Goal: Information Seeking & Learning: Find specific fact

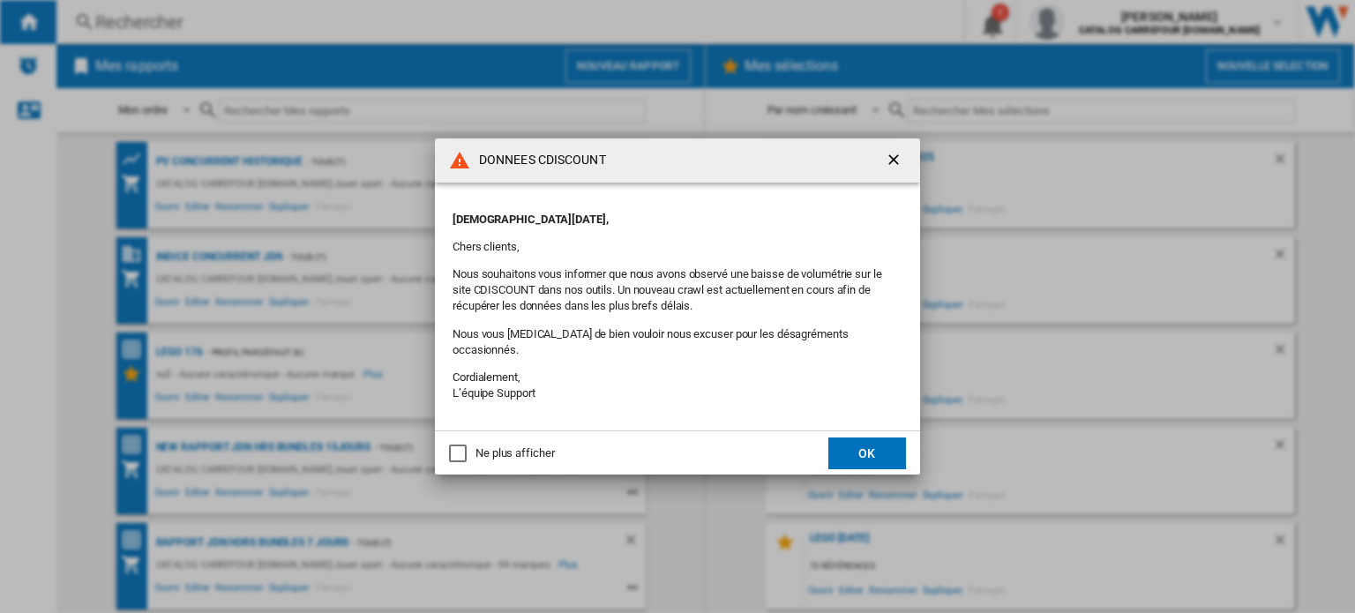
click at [859, 438] on button "OK" at bounding box center [867, 454] width 78 height 32
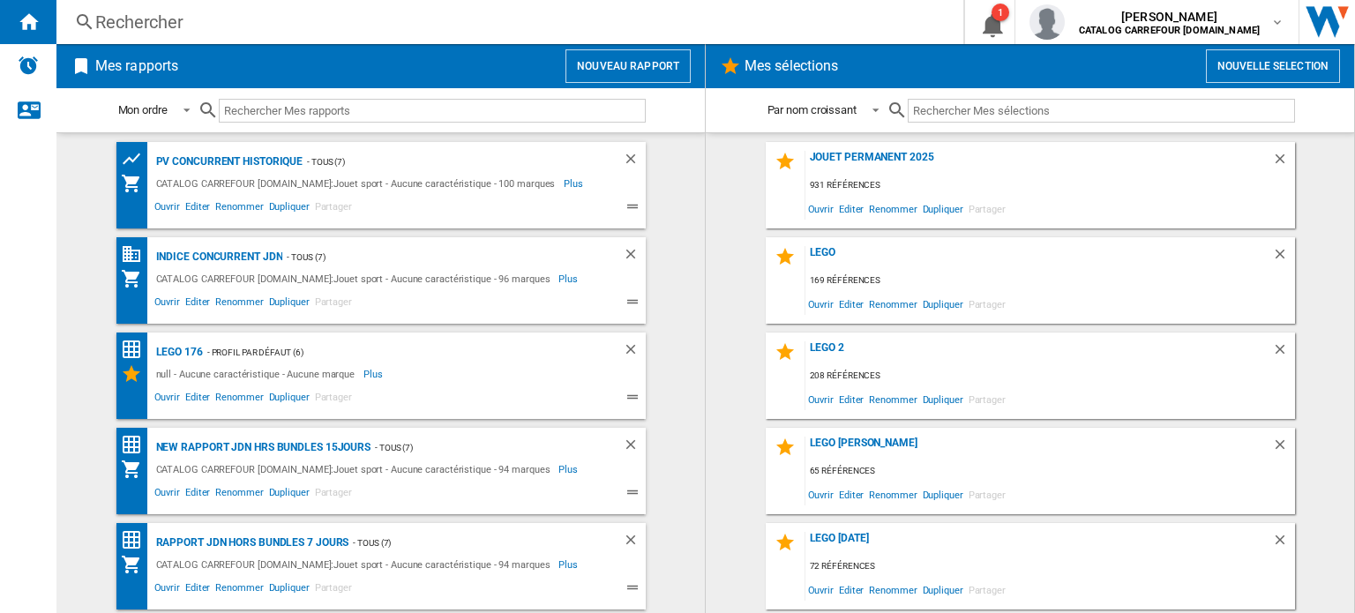
click at [148, 20] on div "Rechercher" at bounding box center [506, 22] width 822 height 25
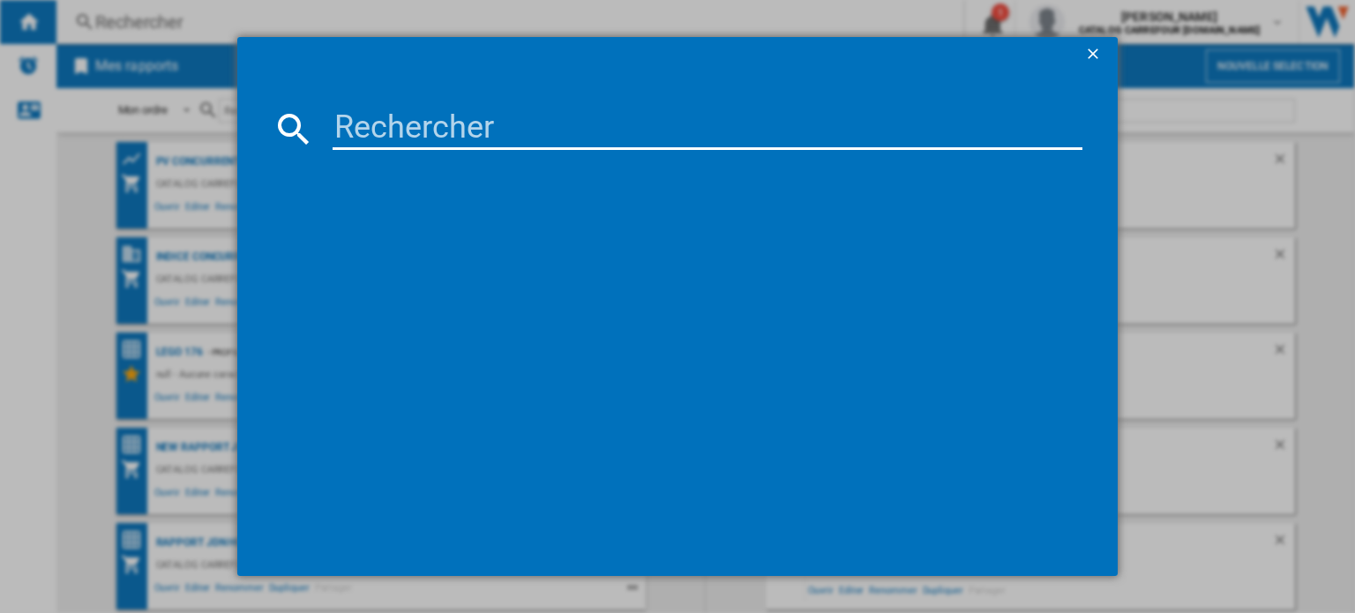
click at [400, 131] on input at bounding box center [708, 129] width 750 height 42
paste input "4008789718884"
type input "4008789718884"
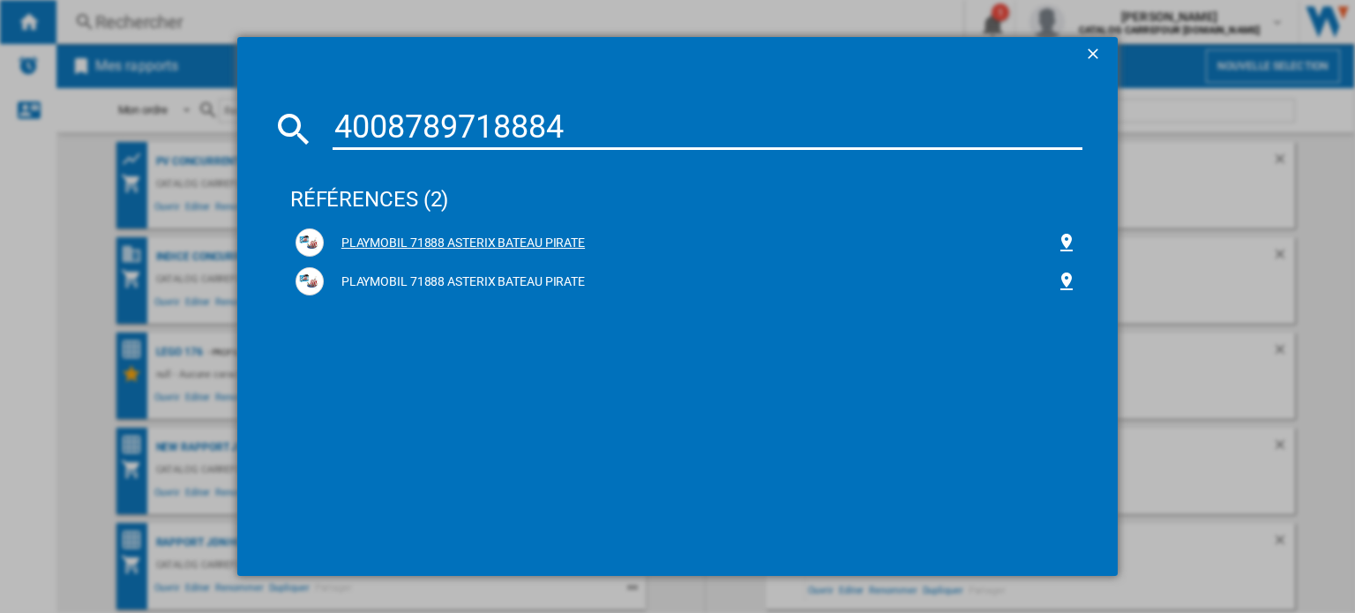
click at [400, 232] on div "PLAYMOBIL 71888 ASTERIX BATEAU PIRATE" at bounding box center [687, 242] width 782 height 28
click at [400, 246] on div "PLAYMOBIL 71888 ASTERIX BATEAU PIRATE" at bounding box center [690, 244] width 732 height 18
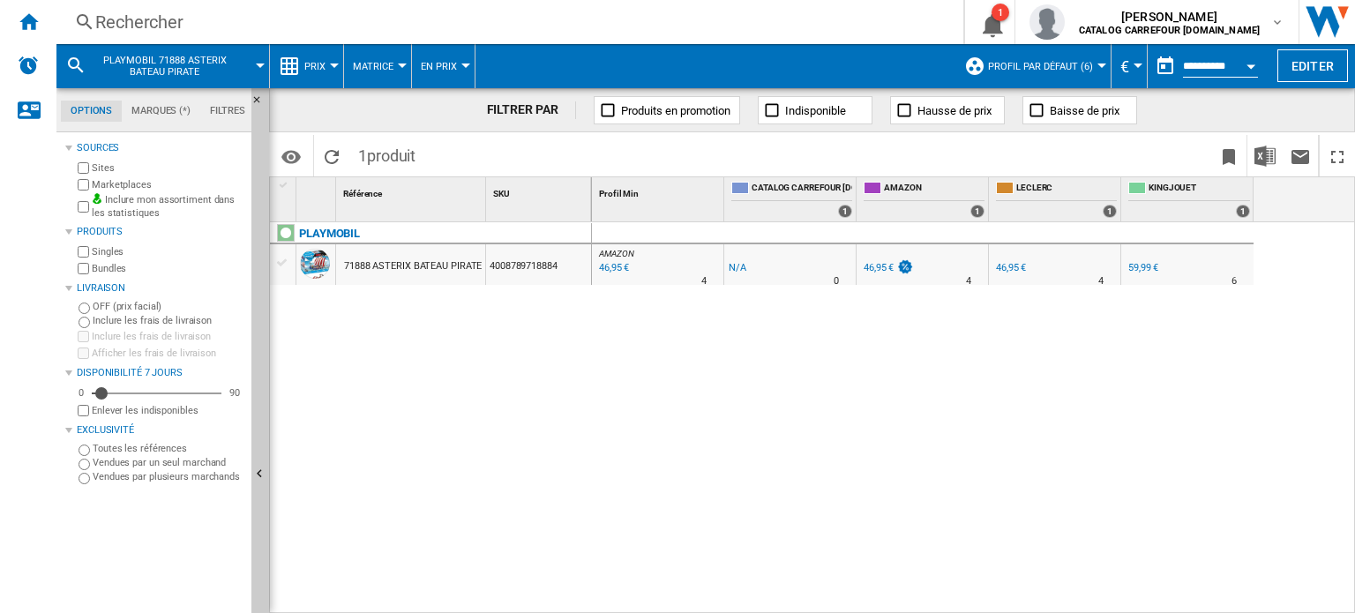
drag, startPoint x: 110, startPoint y: 8, endPoint x: 123, endPoint y: 18, distance: 16.4
click at [109, 7] on div "Rechercher Rechercher 0 1 [PERSON_NAME] CATALOG CARREFOUR [DOMAIN_NAME] CATALOG…" at bounding box center [705, 22] width 1298 height 44
click at [135, 19] on div "Rechercher" at bounding box center [506, 22] width 822 height 25
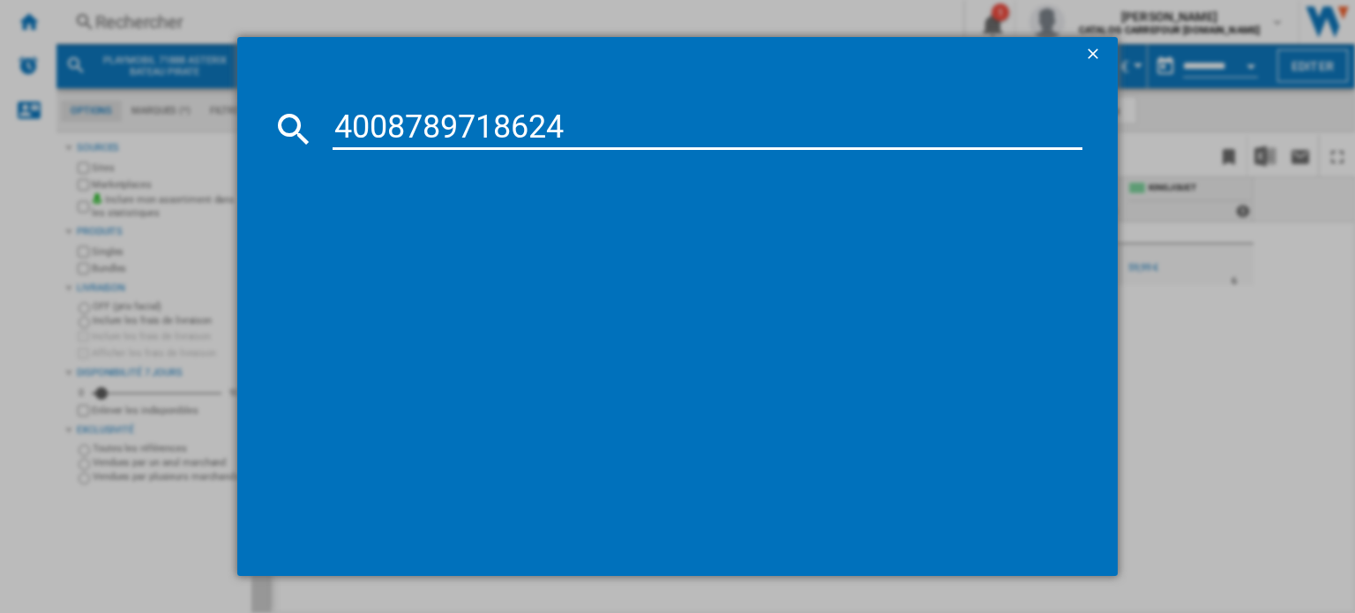
type input "4008789718624"
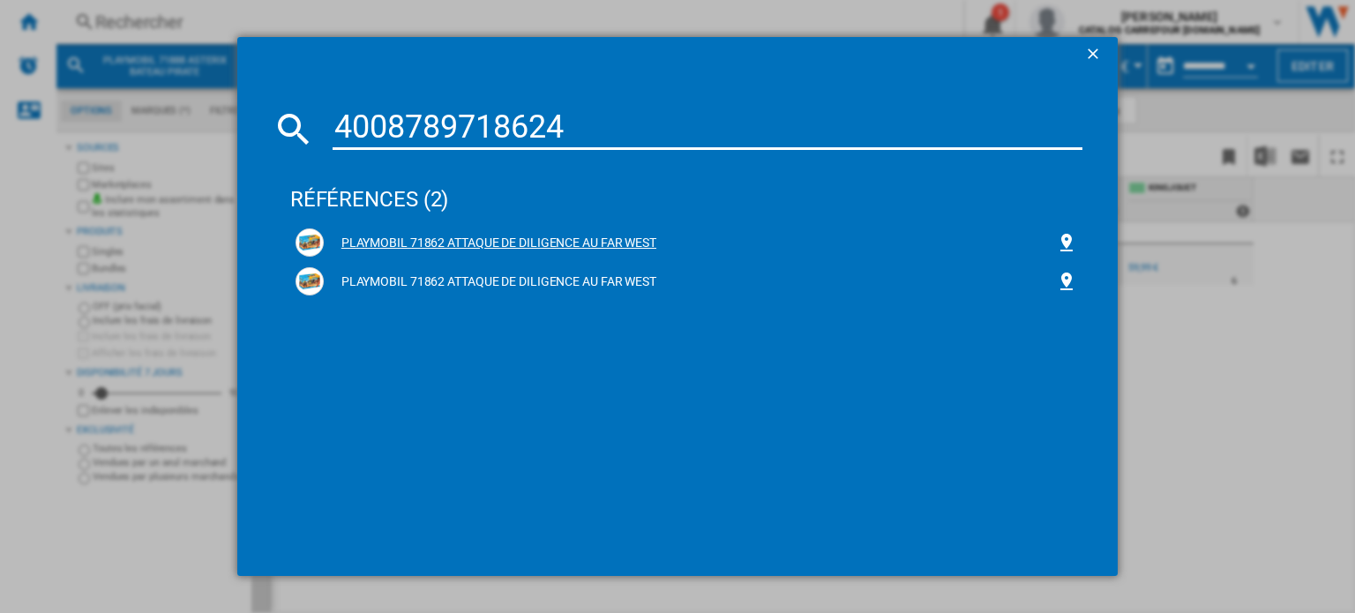
click at [434, 244] on div "PLAYMOBIL 71862 ATTAQUE DE DILIGENCE AU FAR WEST" at bounding box center [690, 244] width 732 height 18
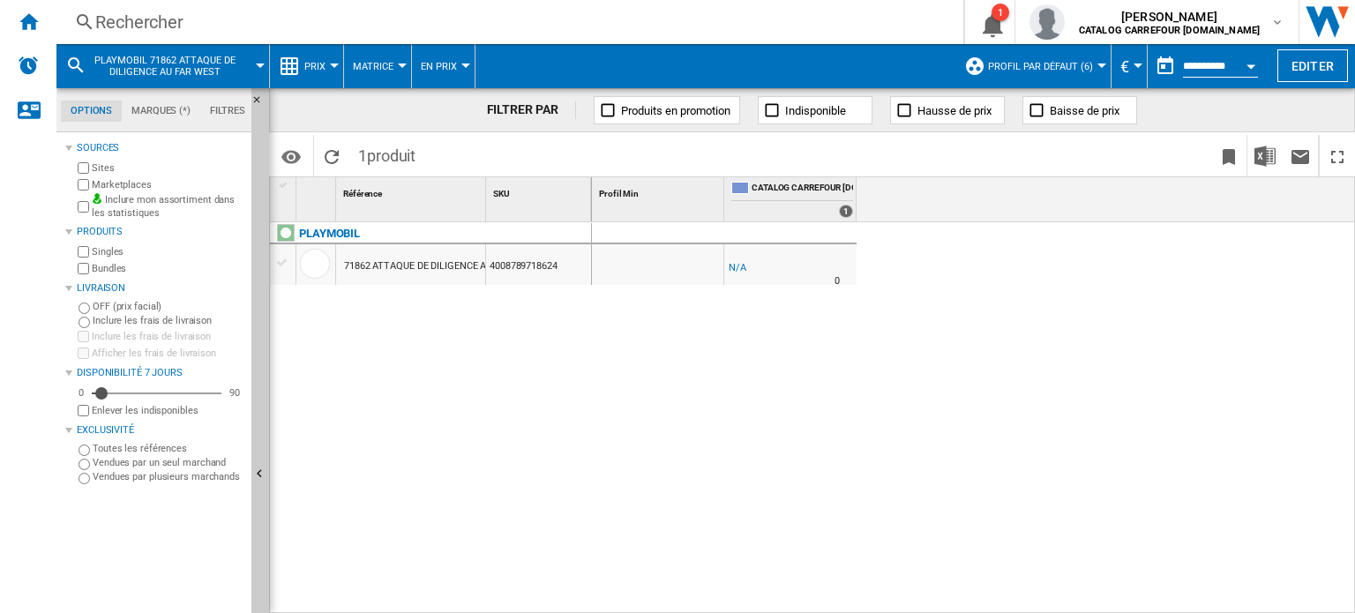
click at [131, 22] on div "Rechercher" at bounding box center [506, 22] width 822 height 25
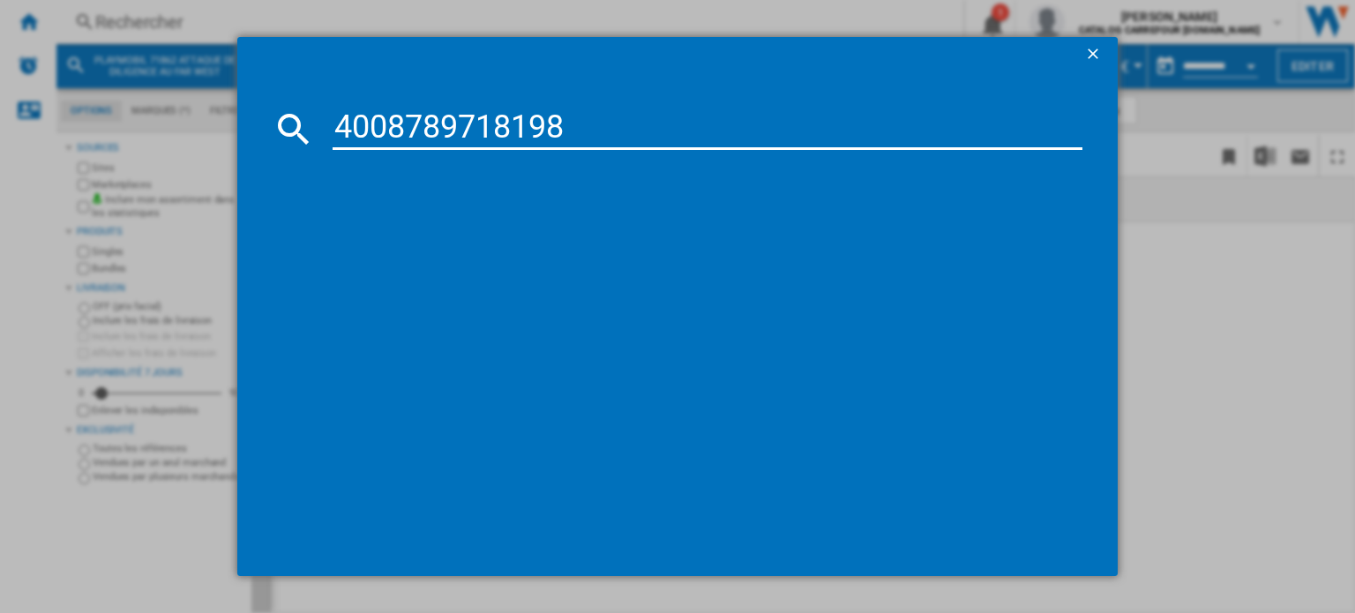
type input "4008789718198"
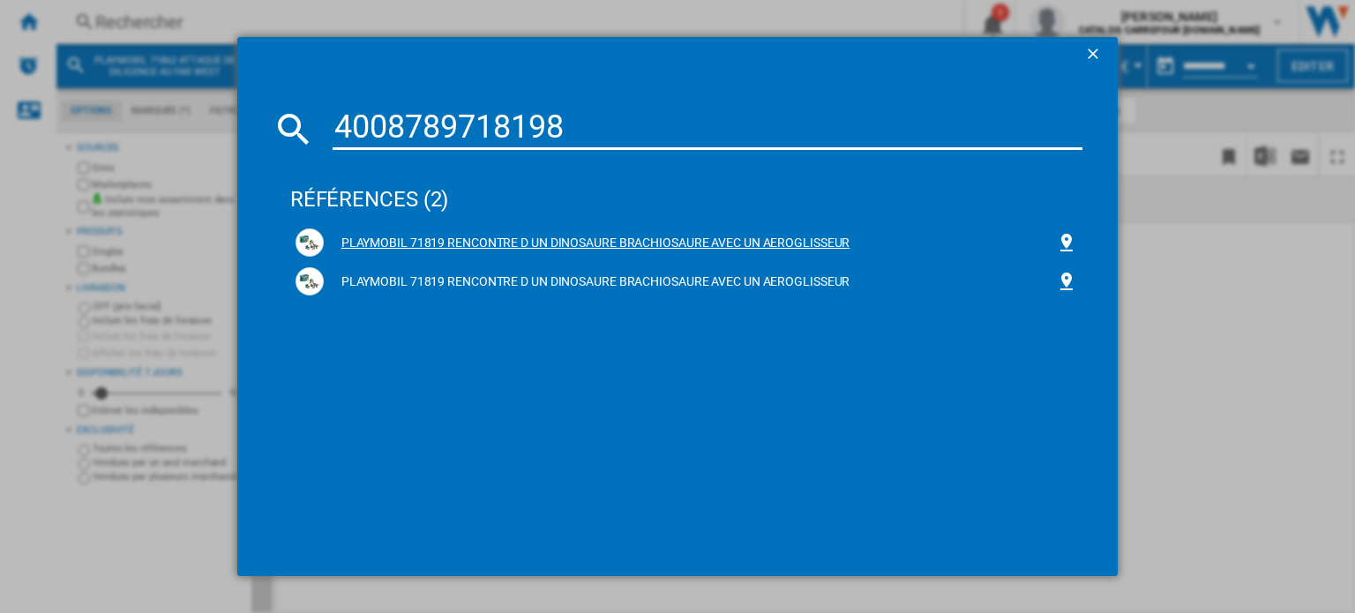
click at [411, 239] on div "PLAYMOBIL 71819 RENCONTRE D UN DINOSAURE BRACHIOSAURE AVEC UN AEROGLISSEUR" at bounding box center [690, 244] width 732 height 18
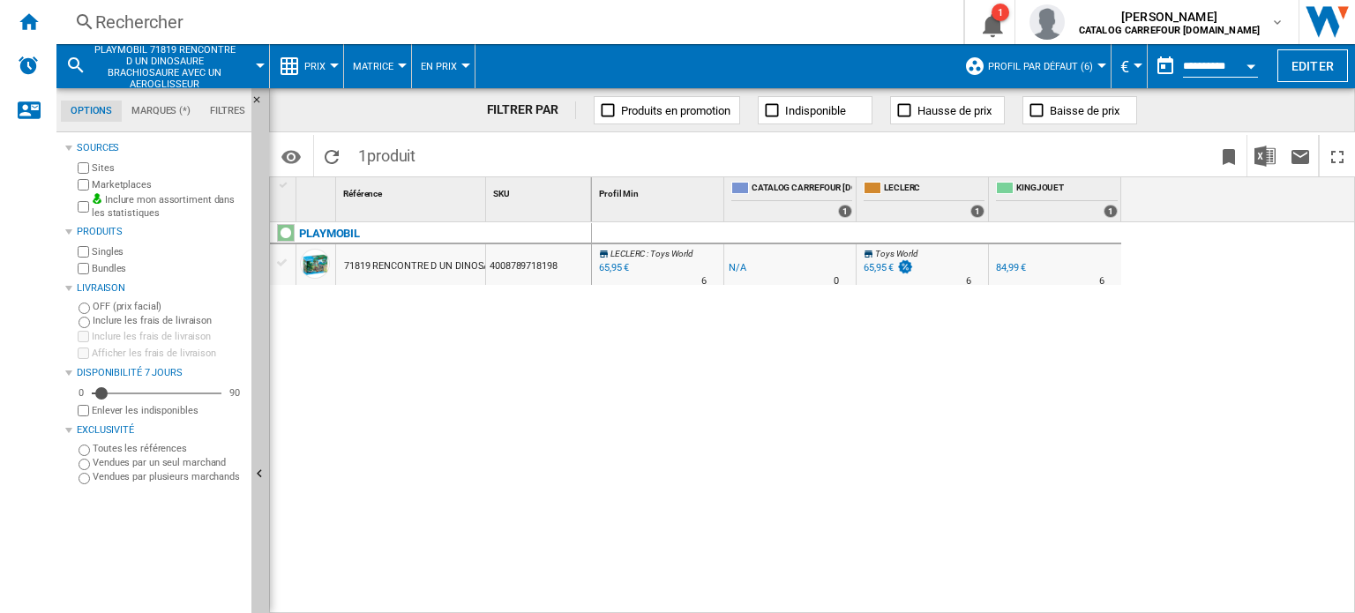
click at [166, 17] on div "Rechercher" at bounding box center [506, 22] width 822 height 25
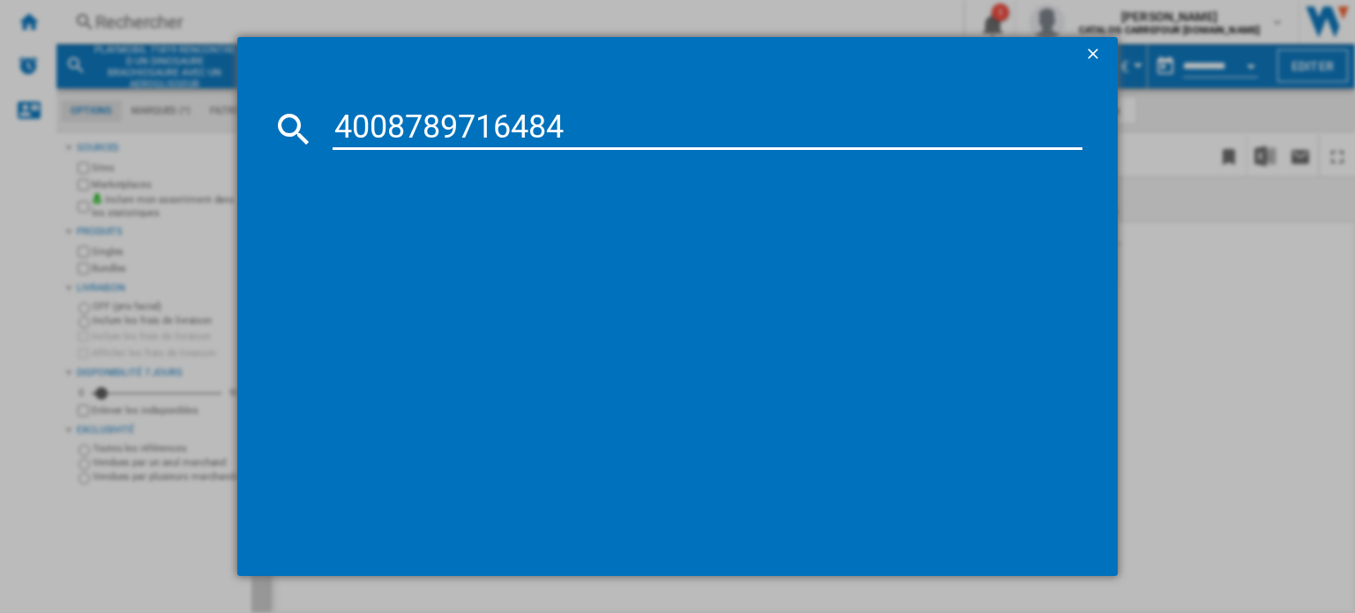
type input "4008789716484"
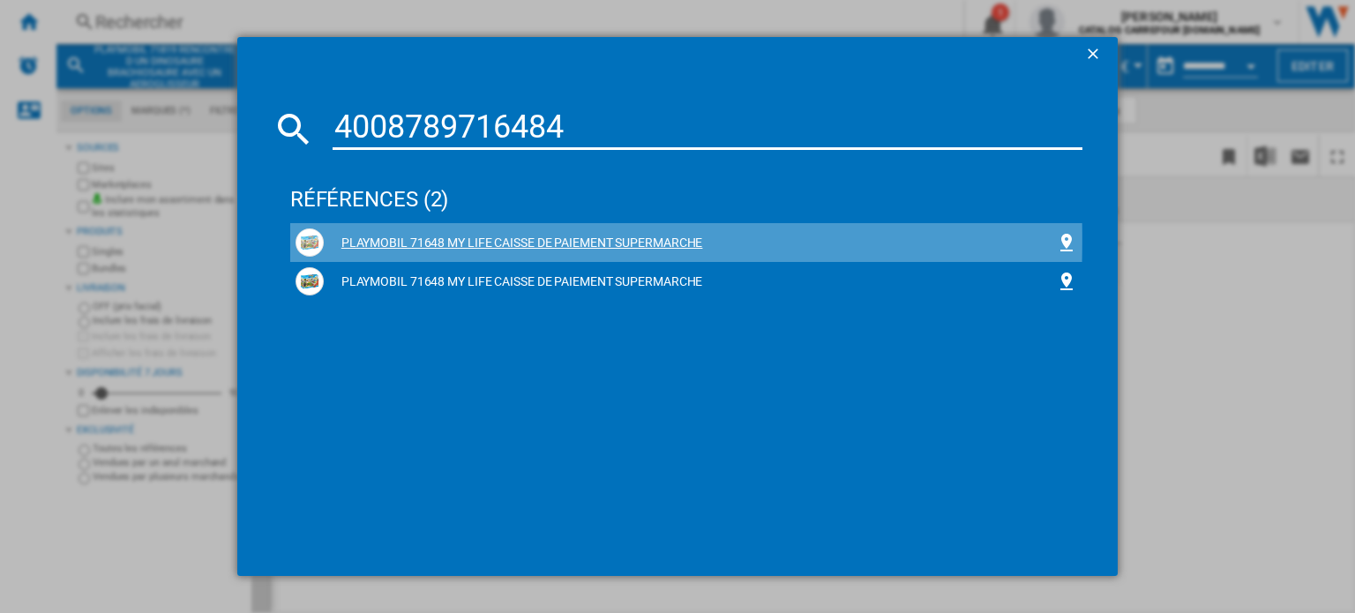
click at [419, 240] on div "PLAYMOBIL 71648 MY LIFE CAISSE DE PAIEMENT SUPERMARCHE" at bounding box center [690, 244] width 732 height 18
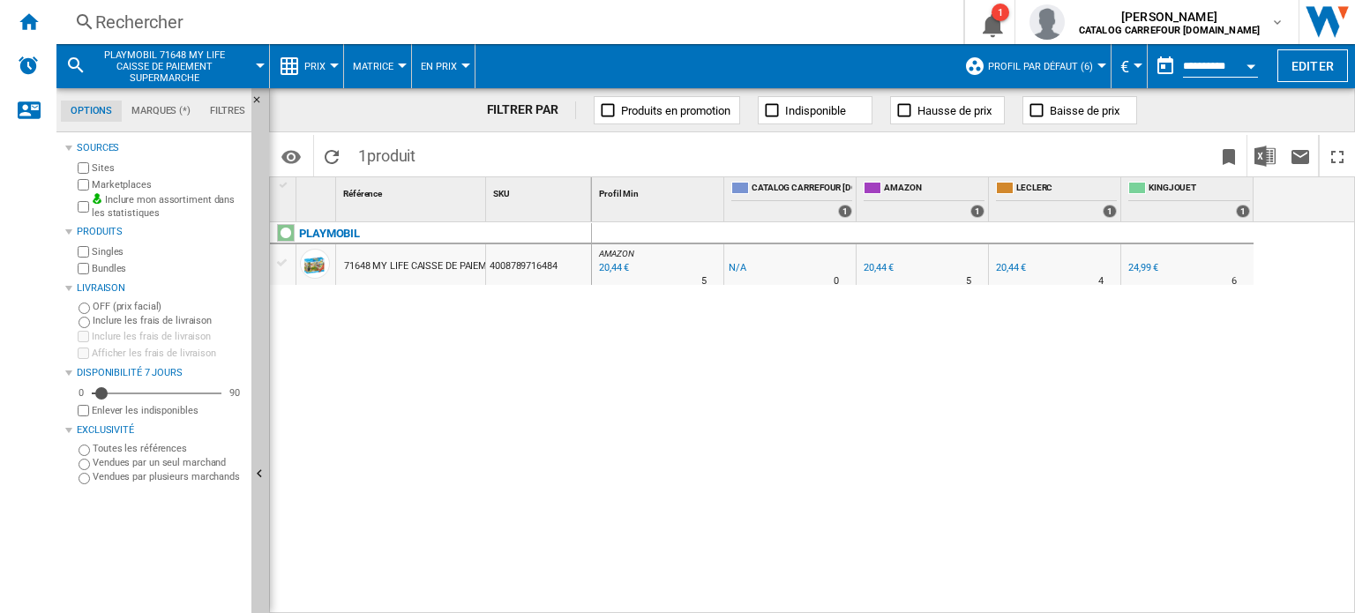
click at [145, 23] on div "Rechercher" at bounding box center [506, 22] width 822 height 25
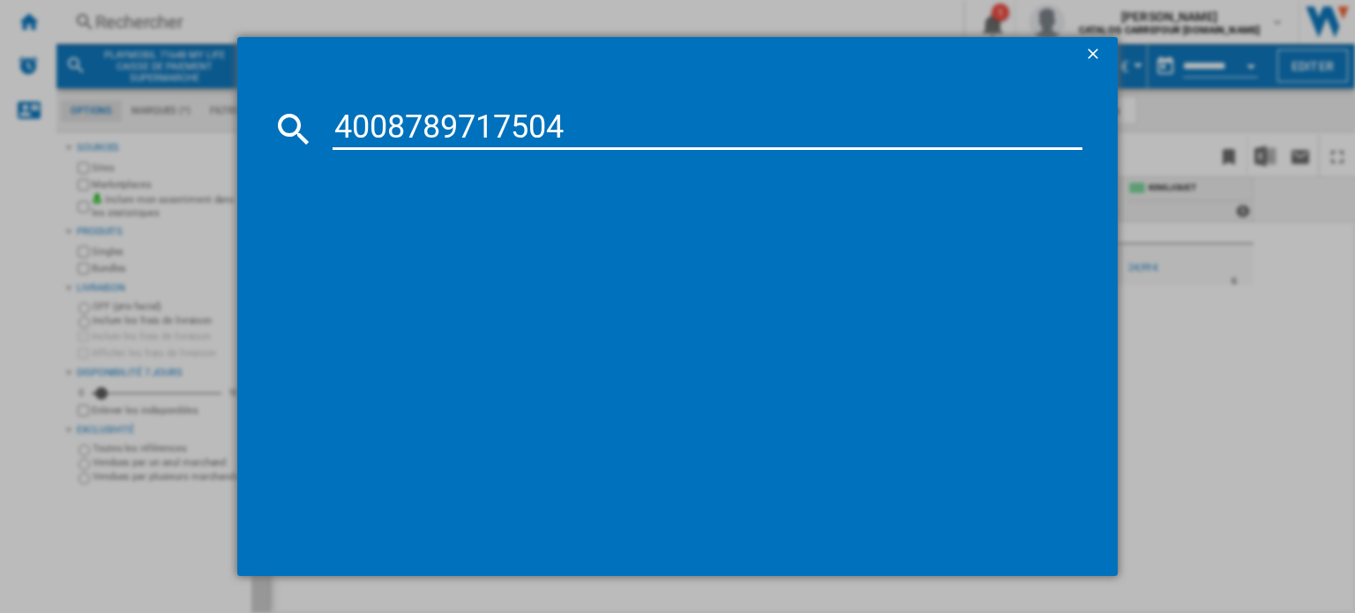
type input "4008789717504"
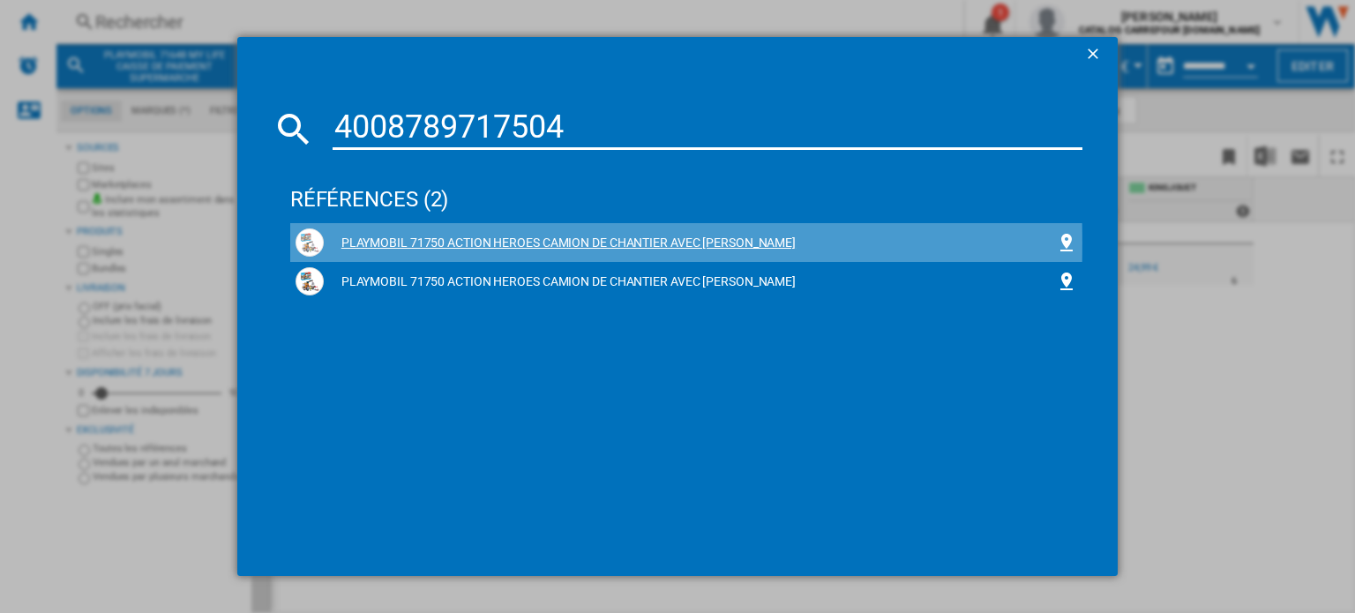
click at [427, 243] on div "PLAYMOBIL 71750 ACTION HEROES CAMION DE CHANTIER AVEC [PERSON_NAME]" at bounding box center [690, 244] width 732 height 18
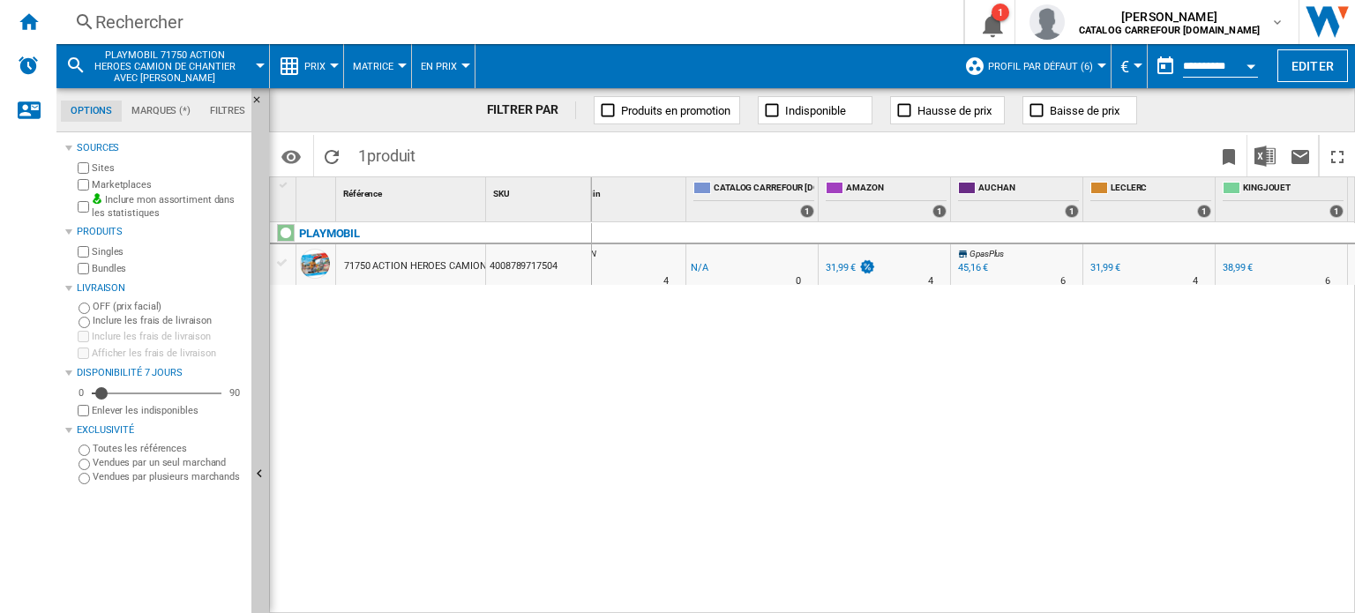
scroll to position [0, 162]
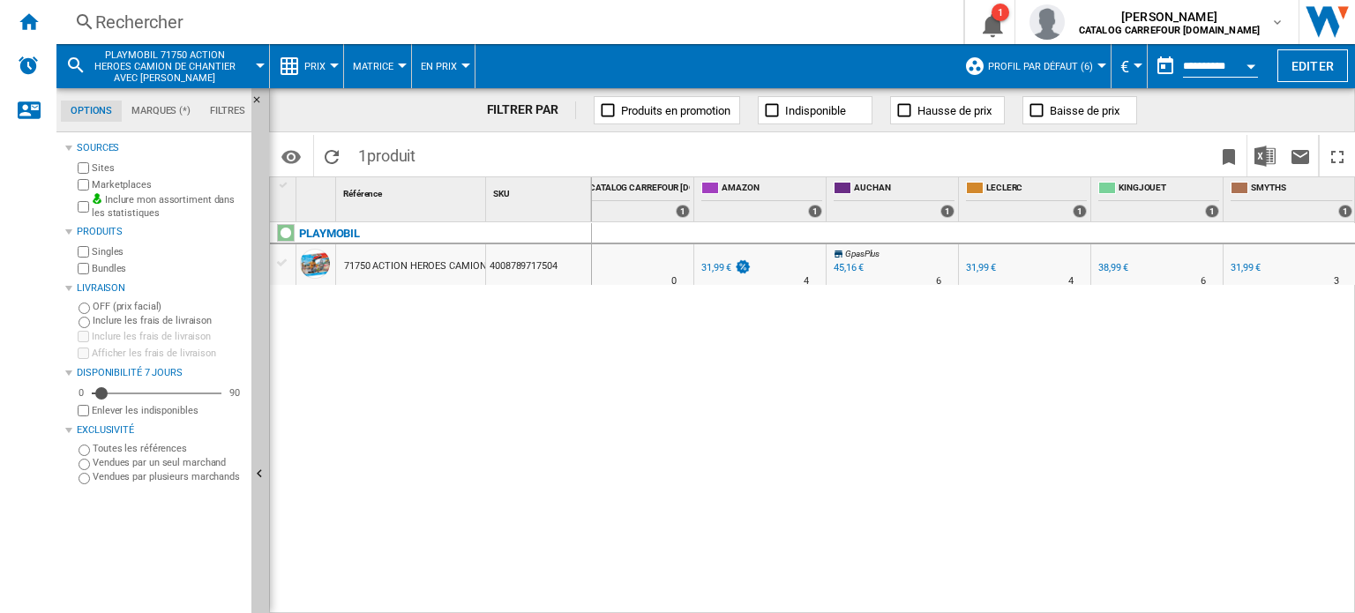
click at [134, 14] on div "Rechercher" at bounding box center [506, 22] width 822 height 25
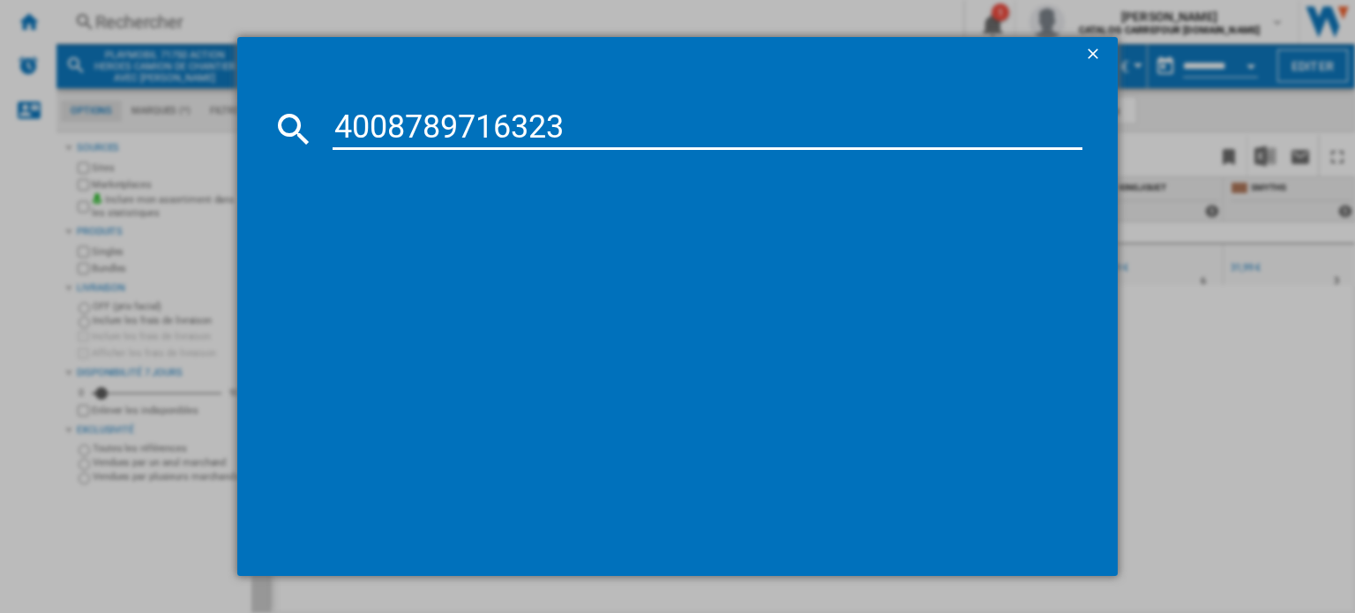
type input "4008789716323"
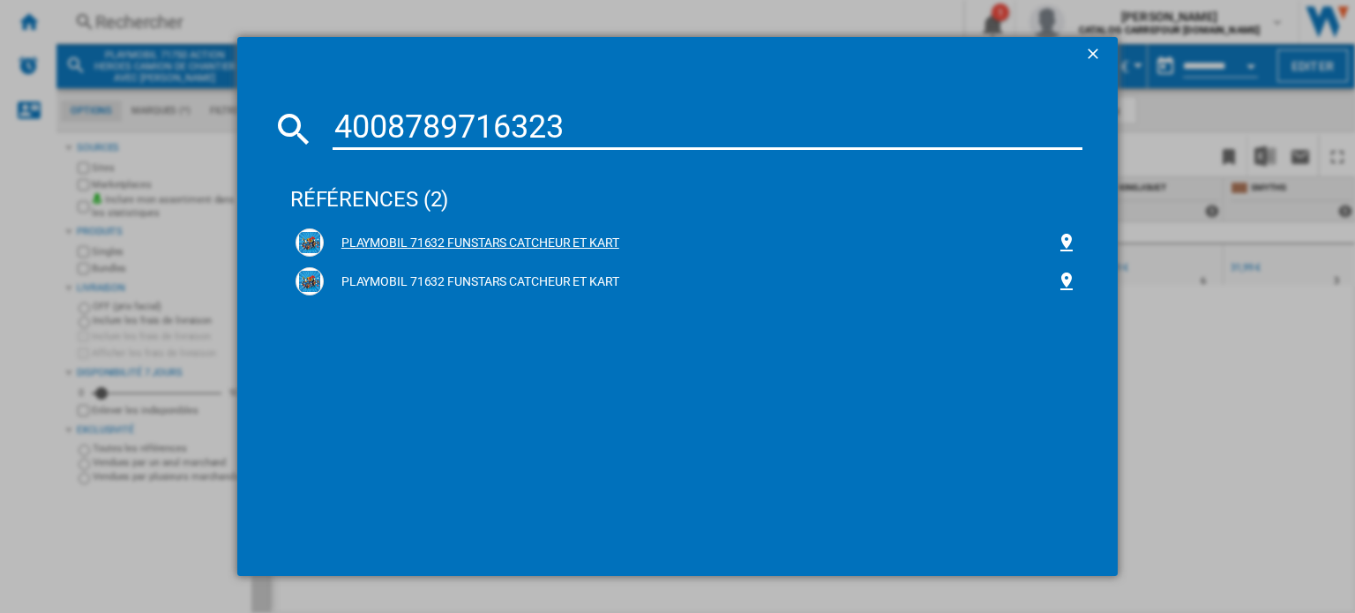
click at [378, 241] on div "PLAYMOBIL 71632 FUNSTARS CATCHEUR ET KART" at bounding box center [690, 244] width 732 height 18
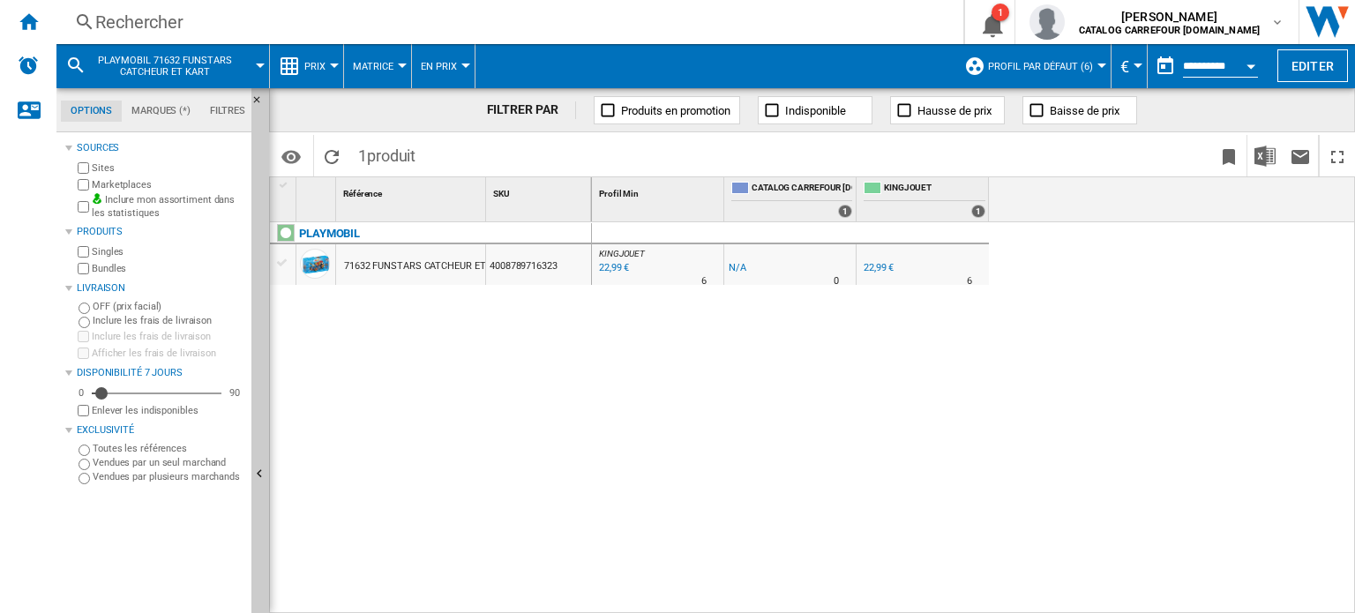
click at [229, 20] on div "Rechercher" at bounding box center [506, 22] width 822 height 25
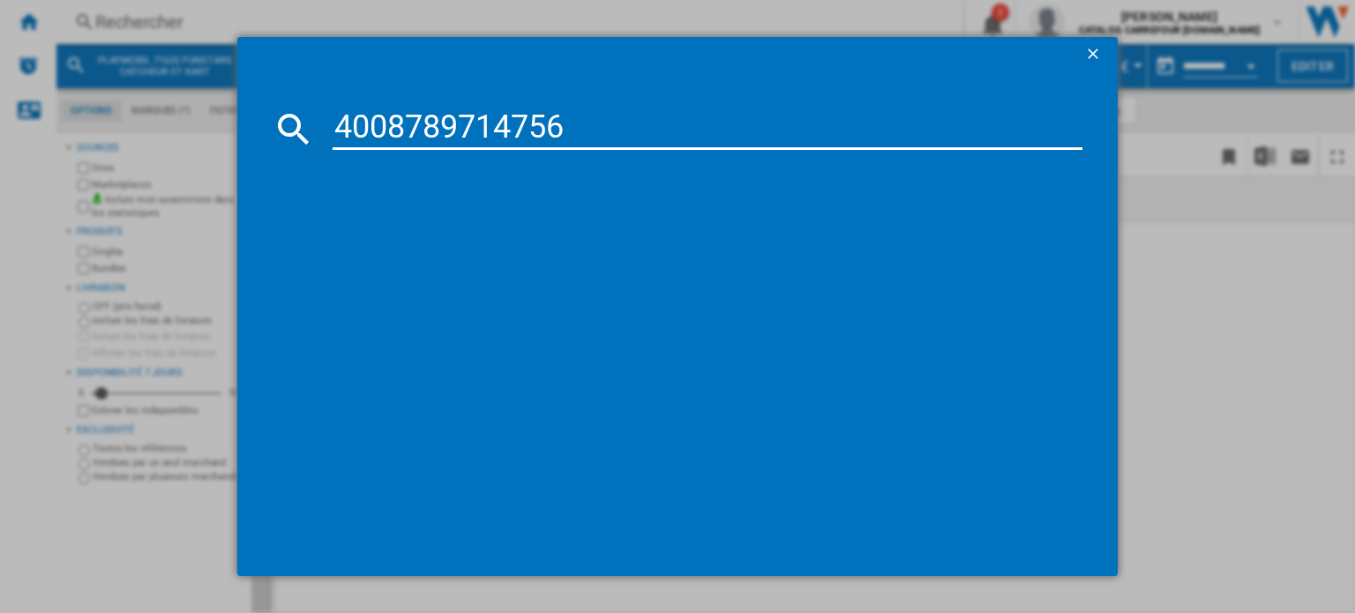
type input "4008789714756"
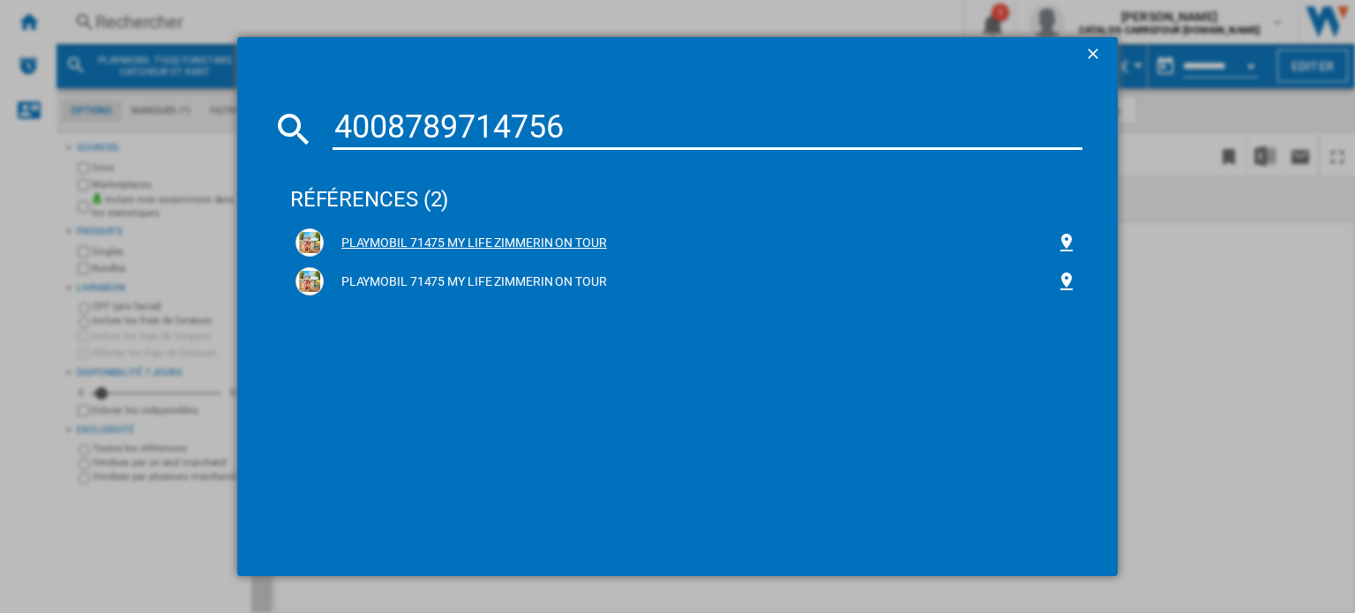
drag, startPoint x: 363, startPoint y: 243, endPoint x: 367, endPoint y: 251, distance: 9.1
click at [363, 244] on div "PLAYMOBIL 71475 MY LIFE ZIMMERIN ON TOUR" at bounding box center [690, 244] width 732 height 18
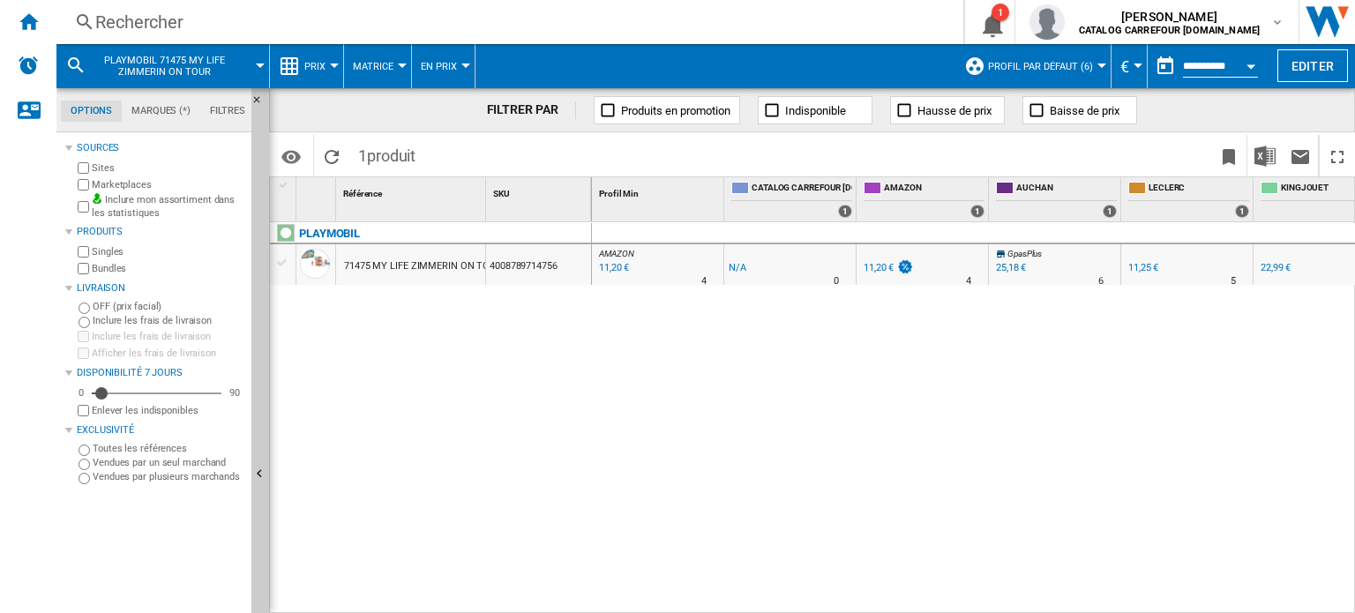
click at [131, 17] on div "Rechercher" at bounding box center [506, 22] width 822 height 25
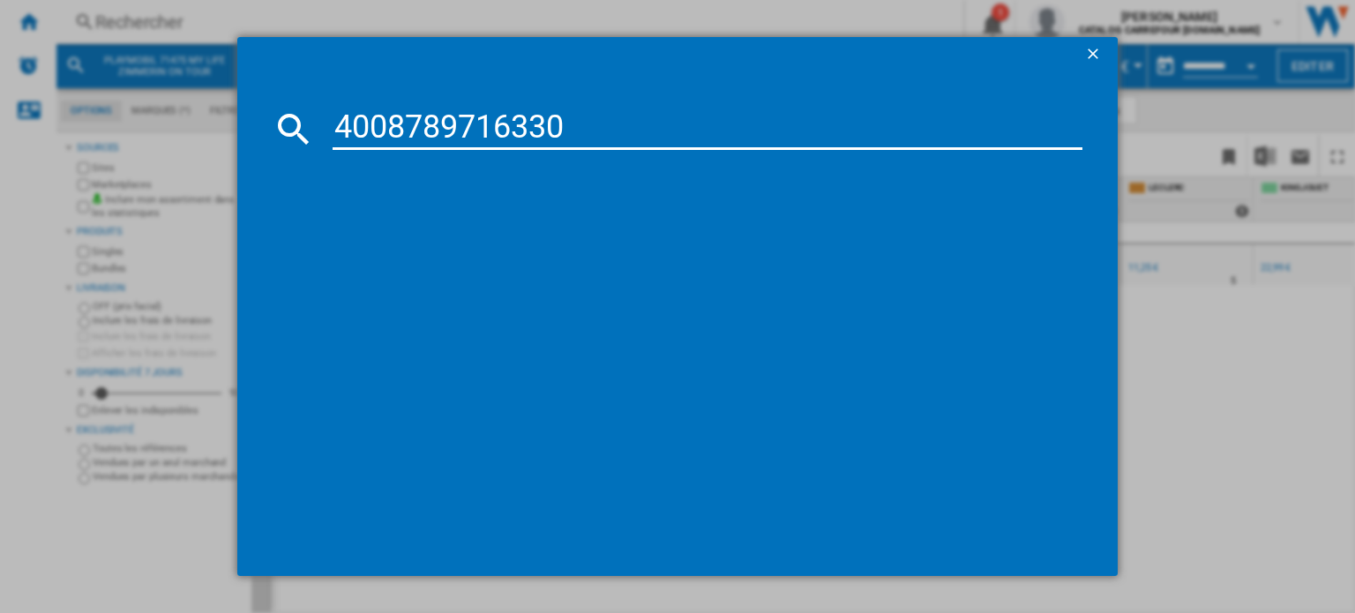
type input "4008789716330"
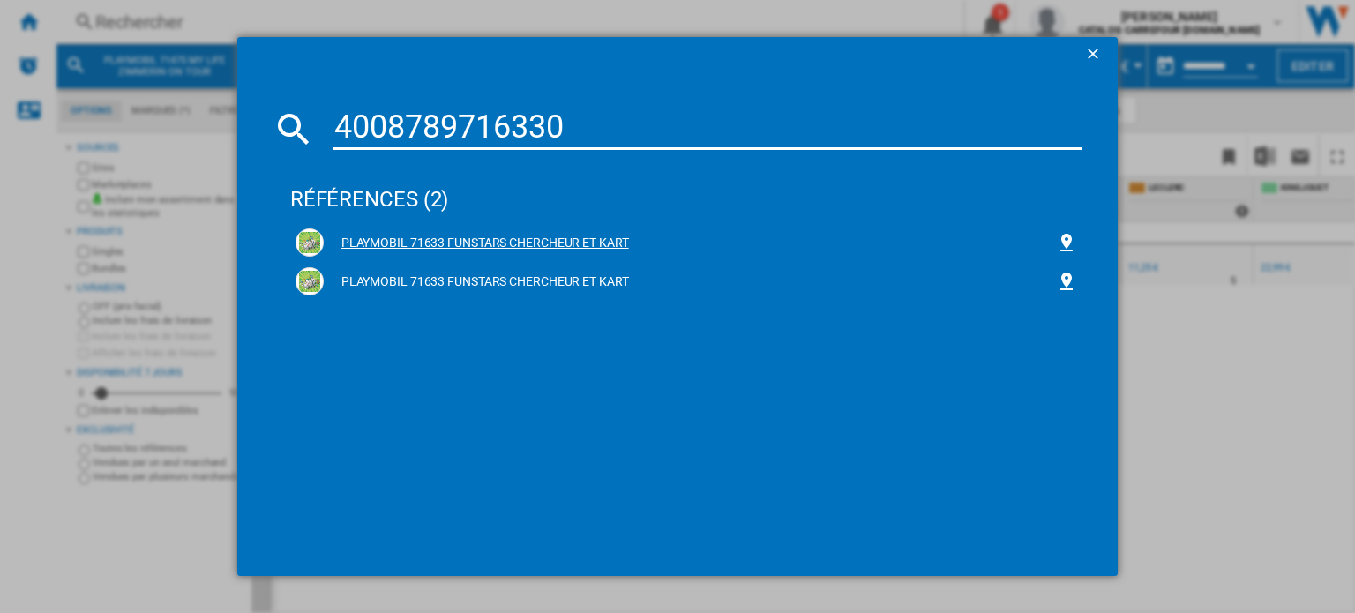
click at [501, 240] on div "PLAYMOBIL 71633 FUNSTARS CHERCHEUR ET KART" at bounding box center [690, 244] width 732 height 18
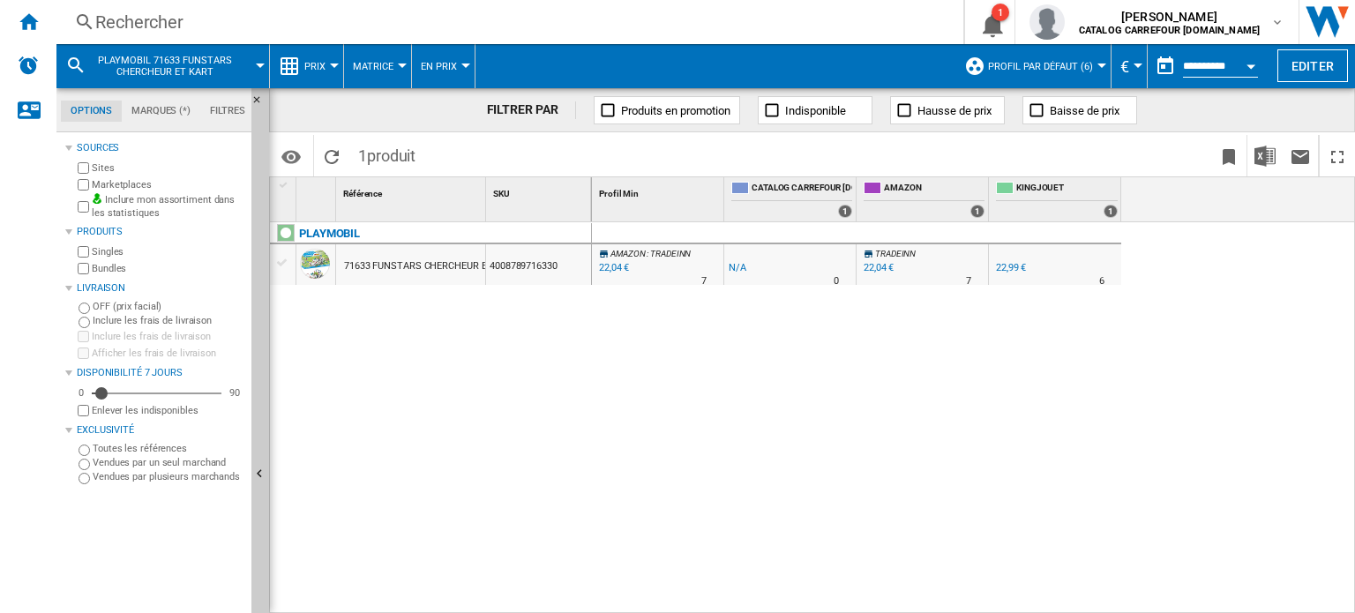
click at [116, 21] on div "Rechercher" at bounding box center [506, 22] width 822 height 25
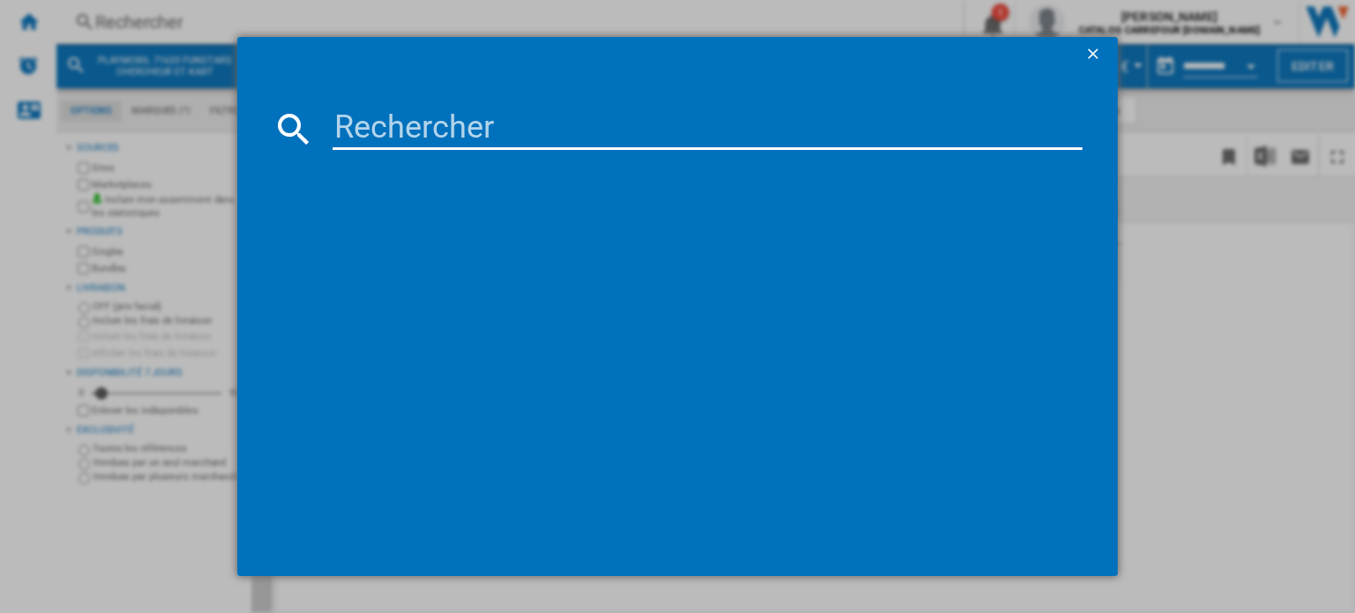
paste input "4008789716446"
type input "4008789716446"
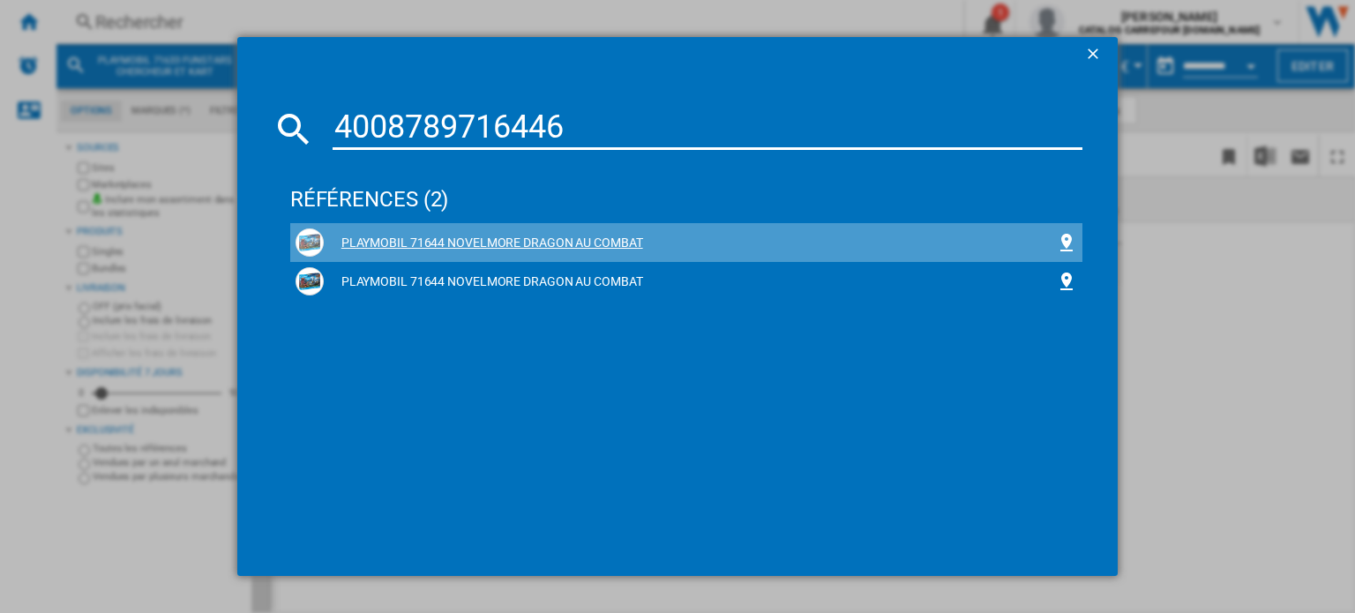
click at [482, 238] on div "PLAYMOBIL 71644 NOVELMORE DRAGON AU COMBAT" at bounding box center [690, 244] width 732 height 18
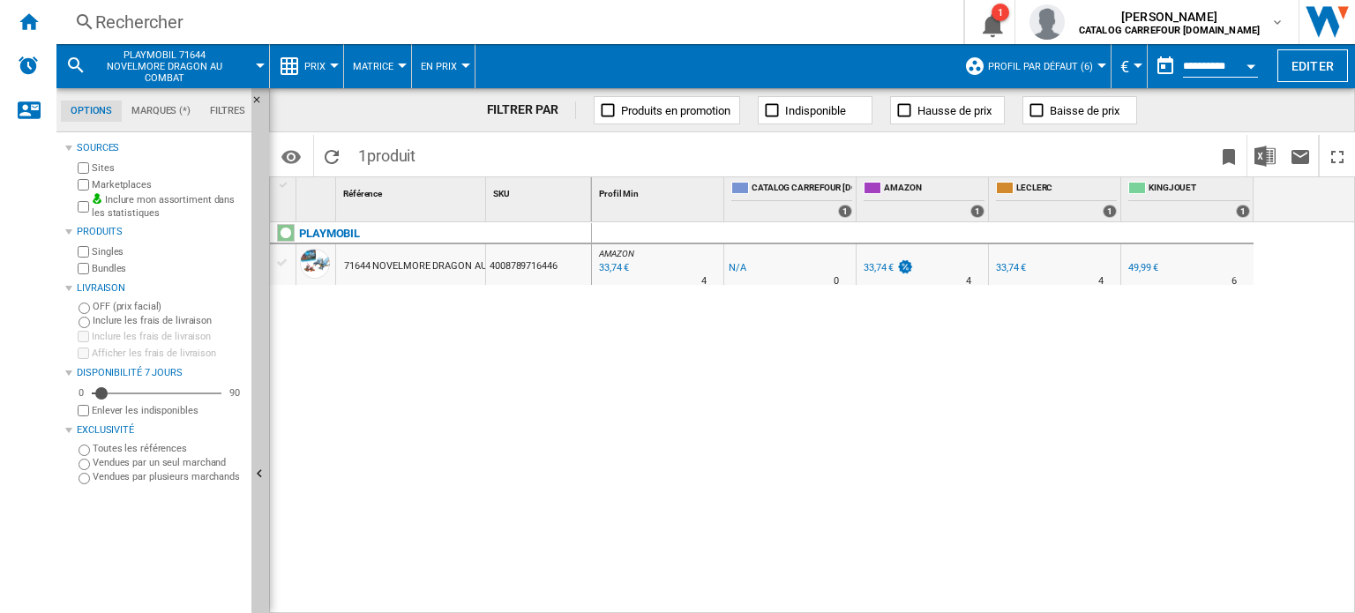
click at [116, 26] on div "Rechercher" at bounding box center [506, 22] width 822 height 25
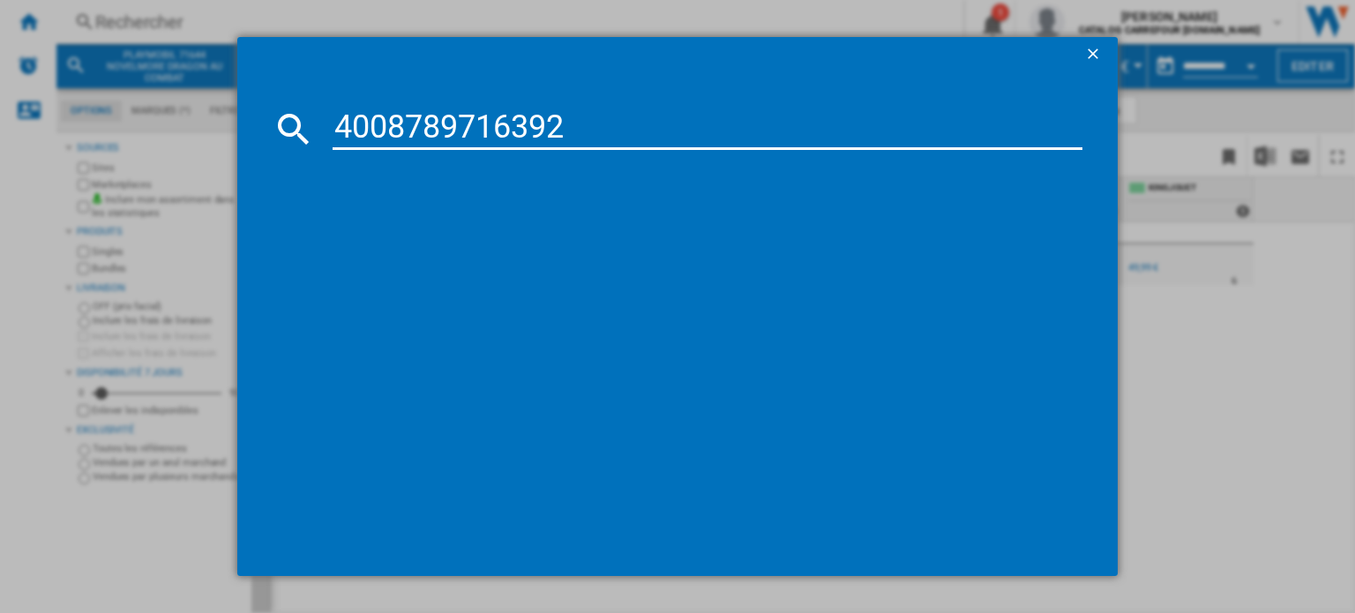
type input "4008789716392"
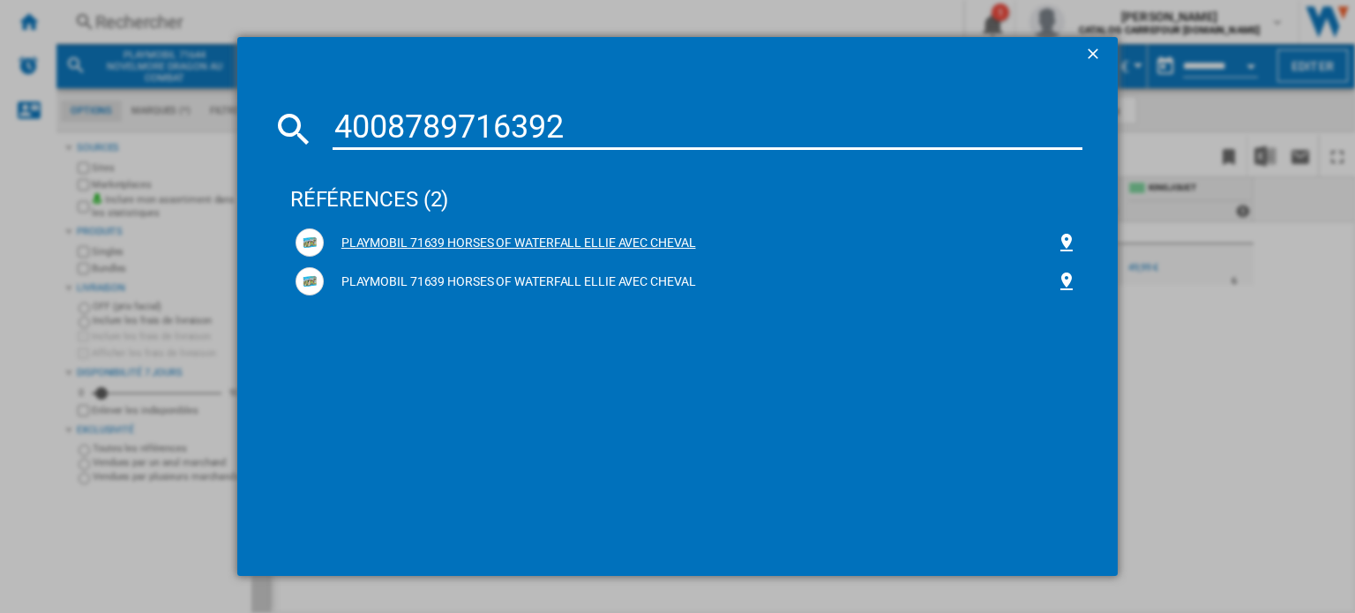
drag, startPoint x: 478, startPoint y: 232, endPoint x: 479, endPoint y: 251, distance: 19.4
click at [477, 233] on div "PLAYMOBIL 71639 HORSES OF WATERFALL ELLIE AVEC CHEVAL" at bounding box center [687, 242] width 782 height 28
click at [473, 247] on div "PLAYMOBIL 71639 HORSES OF WATERFALL ELLIE AVEC CHEVAL" at bounding box center [690, 244] width 732 height 18
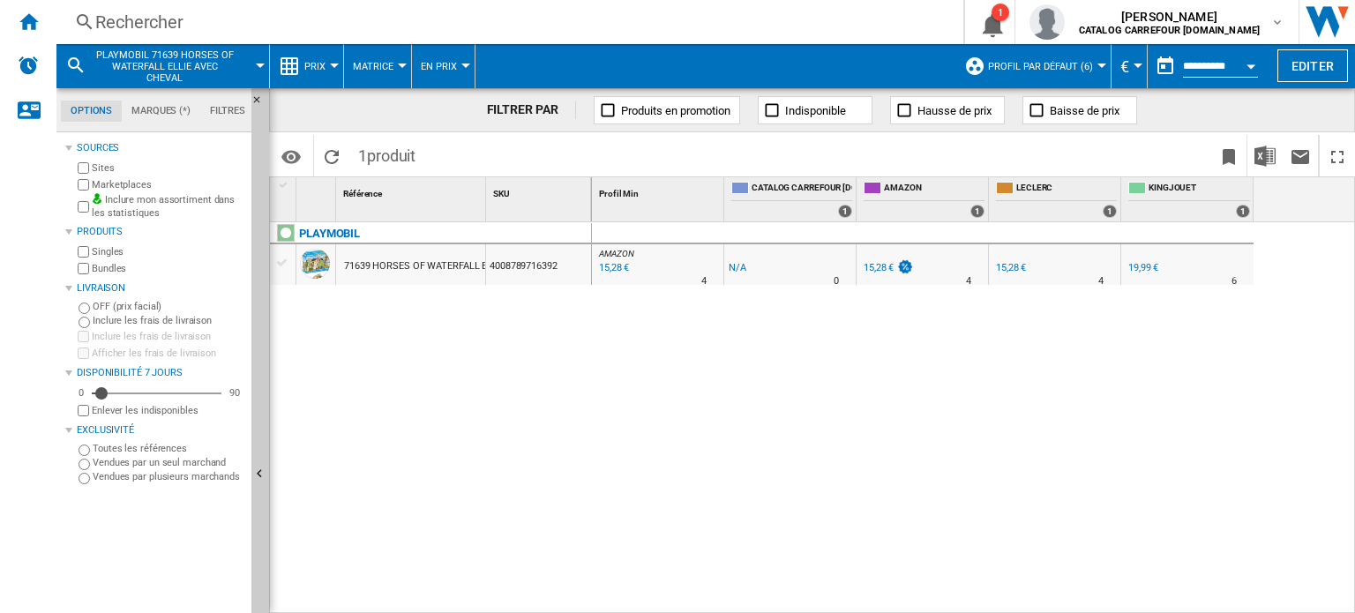
click at [141, 19] on div "Rechercher" at bounding box center [506, 22] width 822 height 25
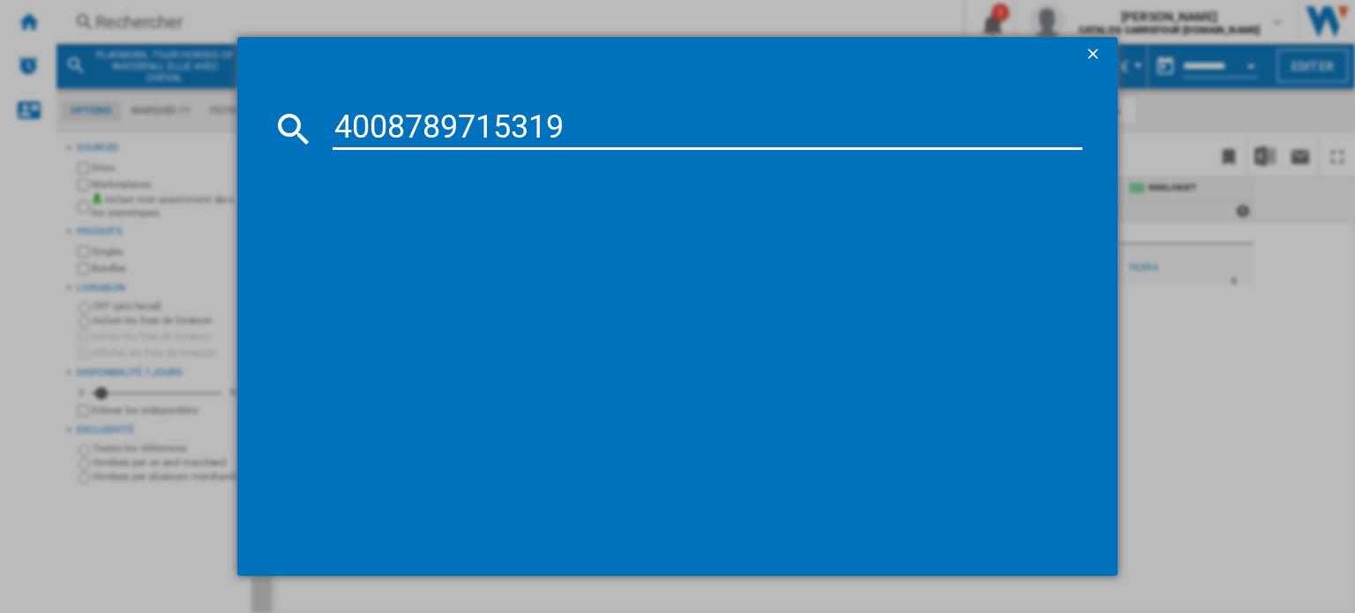
type input "4008789715319"
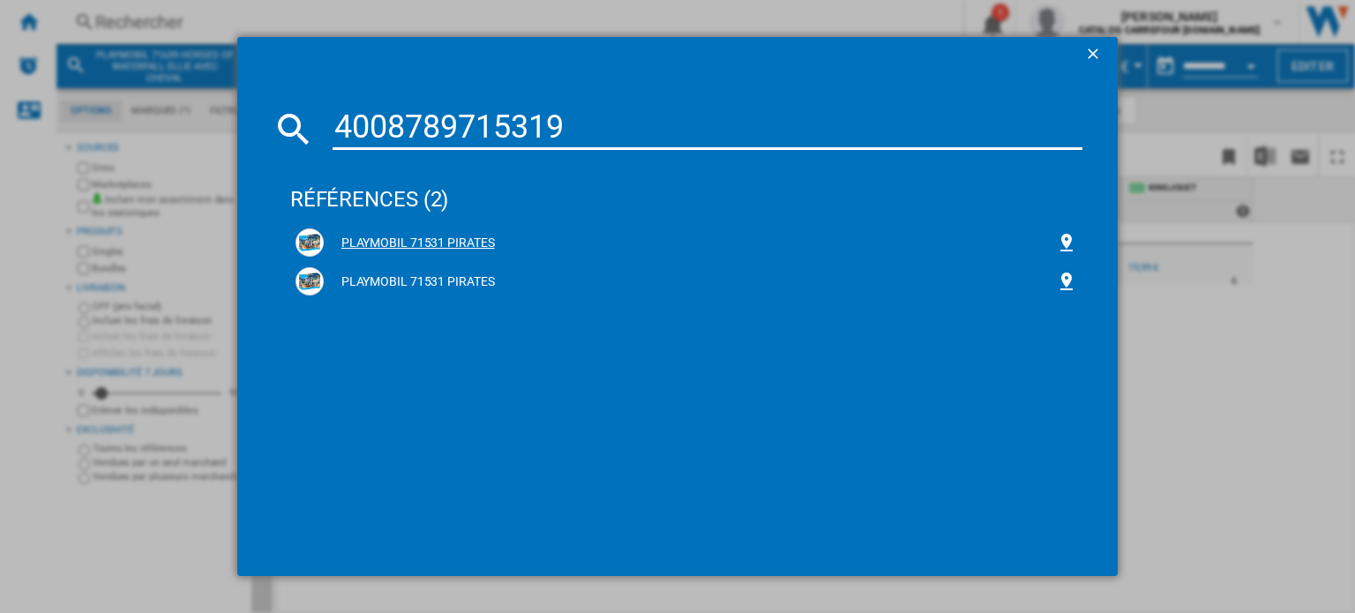
click at [405, 232] on div "PLAYMOBIL 71531 PIRATES" at bounding box center [687, 242] width 782 height 28
click at [404, 242] on div "PLAYMOBIL 71531 PIRATES" at bounding box center [690, 244] width 732 height 18
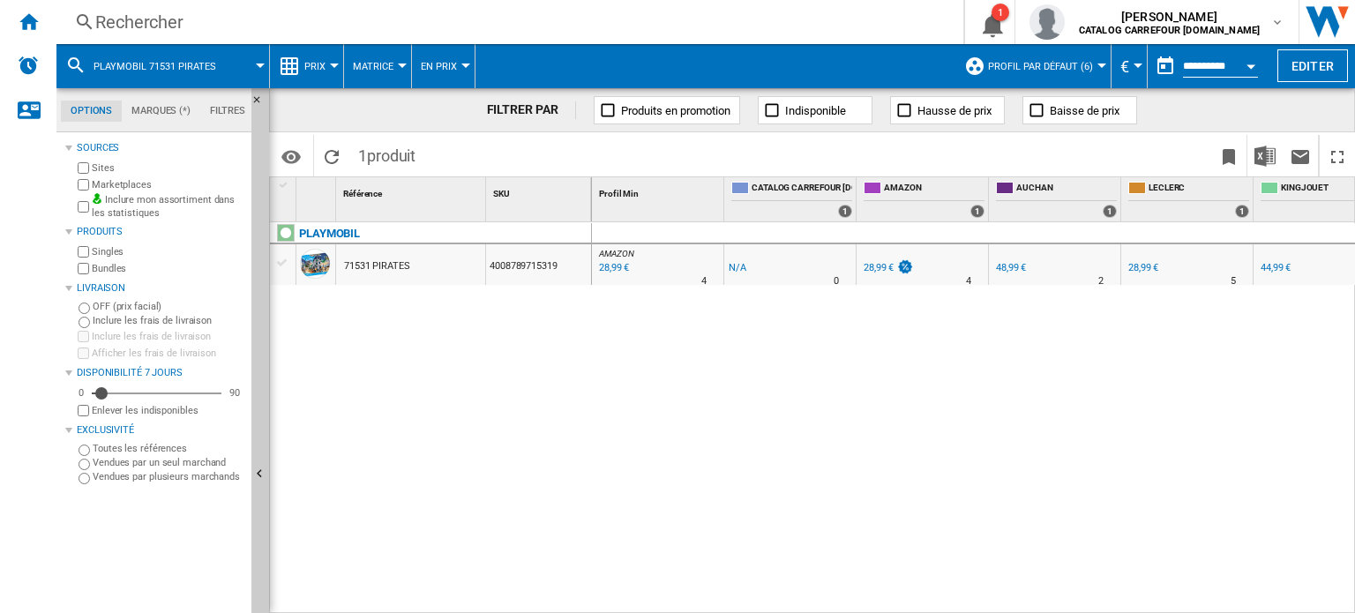
click at [227, 17] on div "Rechercher" at bounding box center [506, 22] width 822 height 25
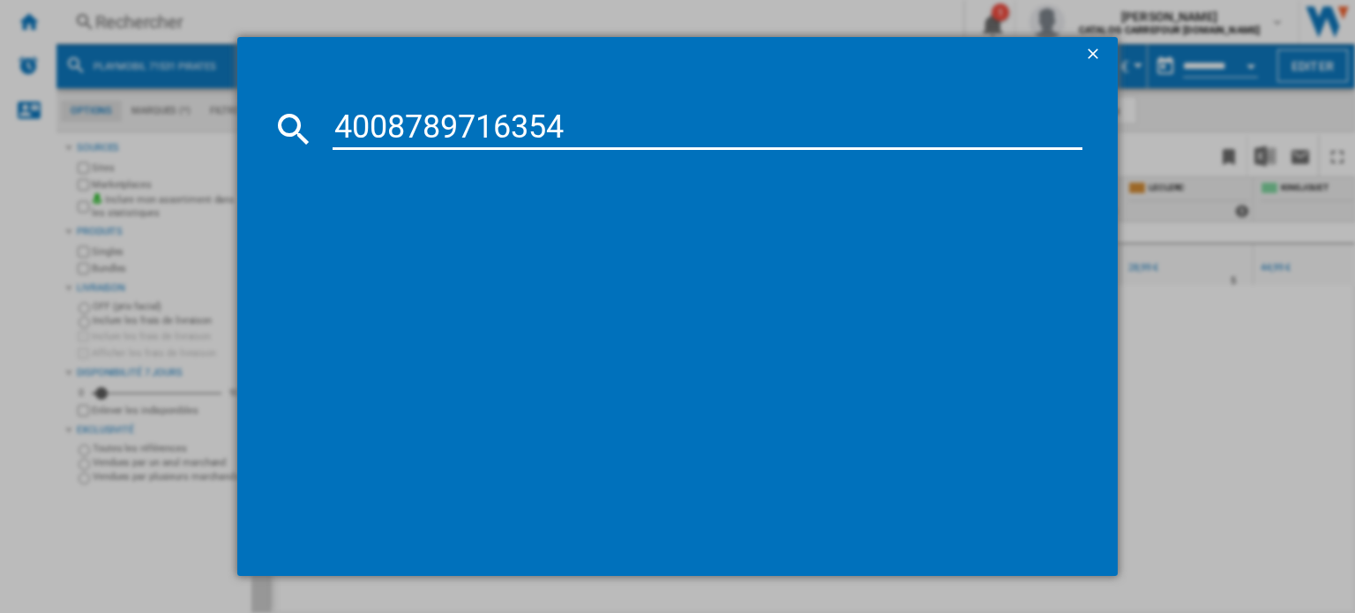
type input "4008789716354"
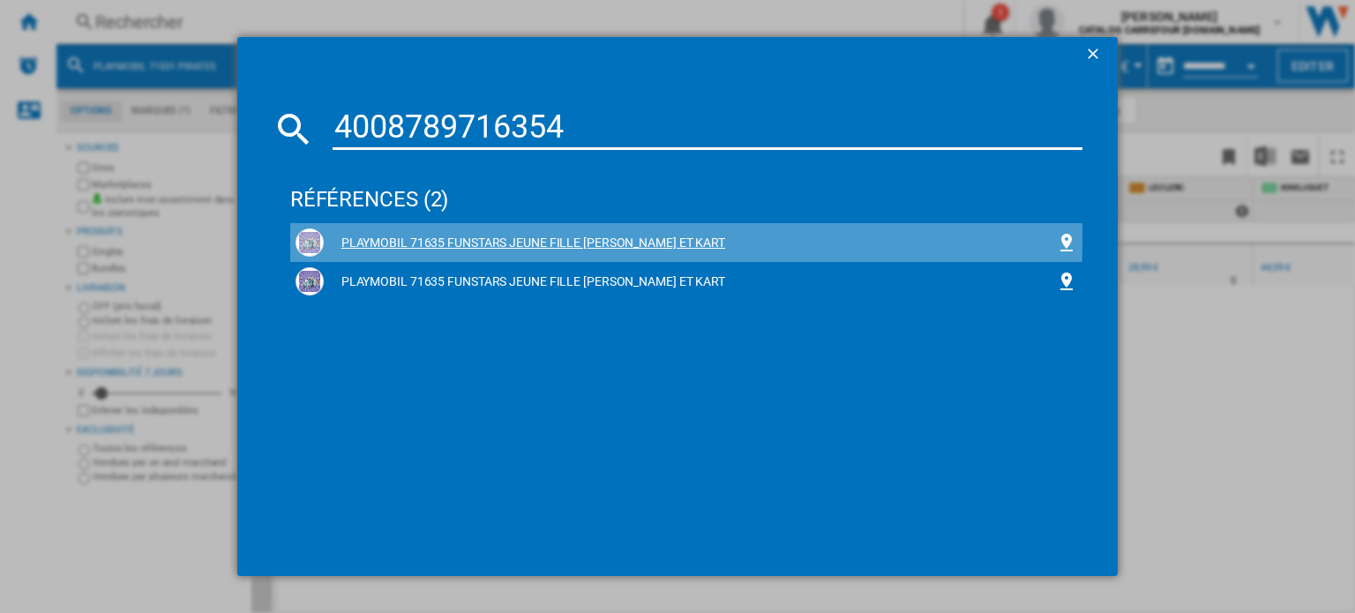
click at [479, 232] on div "PLAYMOBIL 71635 FUNSTARS JEUNE FILLE [PERSON_NAME] ET KART" at bounding box center [687, 242] width 782 height 28
drag, startPoint x: 453, startPoint y: 240, endPoint x: 453, endPoint y: 412, distance: 172.0
click at [449, 239] on div "PLAYMOBIL 71635 FUNSTARS JEUNE FILLE [PERSON_NAME] ET KART" at bounding box center [690, 244] width 732 height 18
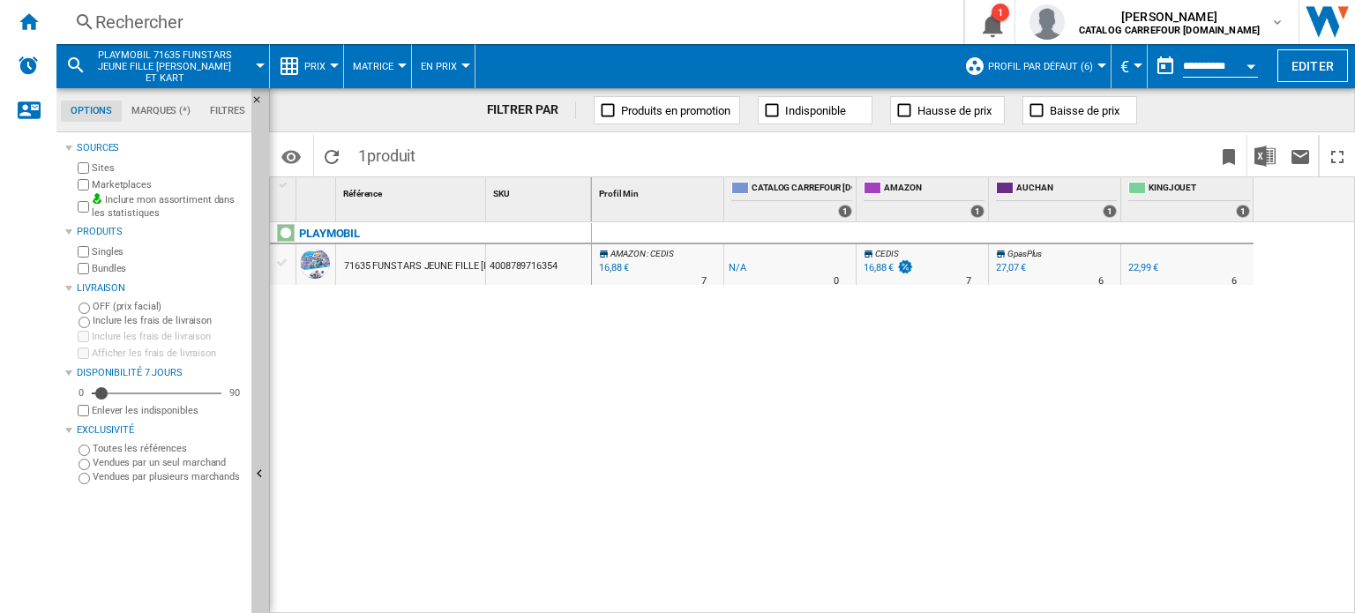
click at [143, 17] on div "Rechercher" at bounding box center [506, 22] width 822 height 25
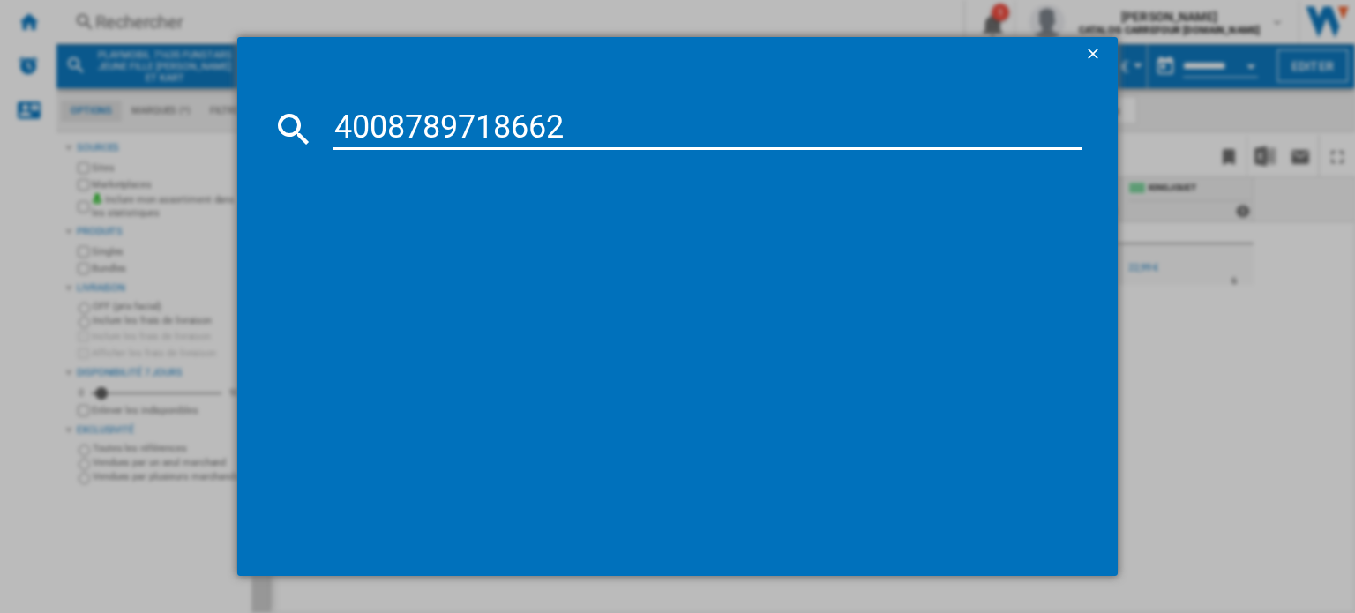
type input "4008789718662"
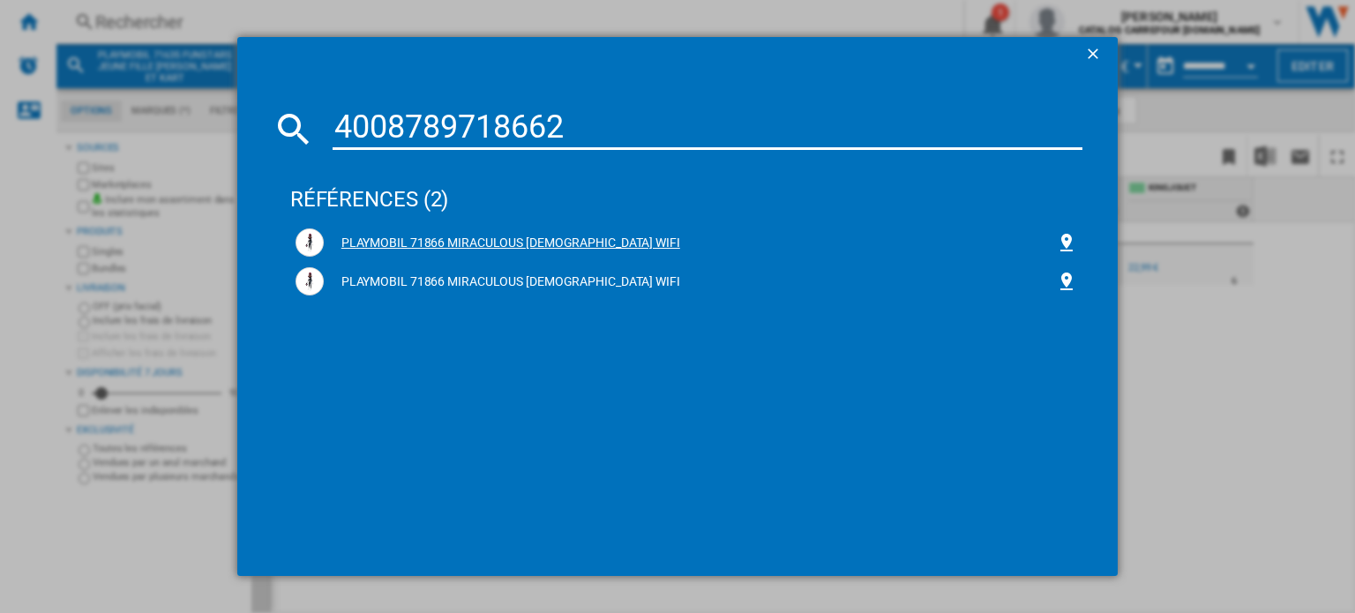
drag, startPoint x: 487, startPoint y: 243, endPoint x: 478, endPoint y: 248, distance: 10.3
click at [487, 243] on div "PLAYMOBIL 71866 MIRACULOUS [DEMOGRAPHIC_DATA] WIFI" at bounding box center [690, 244] width 732 height 18
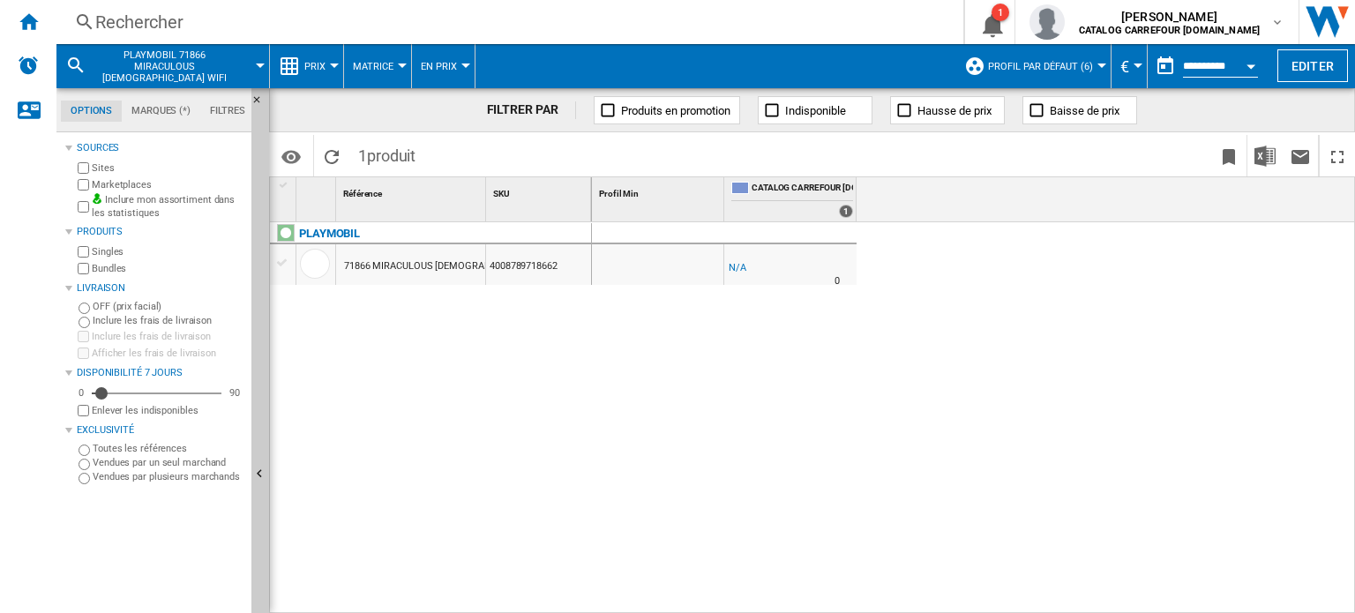
click at [125, 20] on div "Rechercher" at bounding box center [506, 22] width 822 height 25
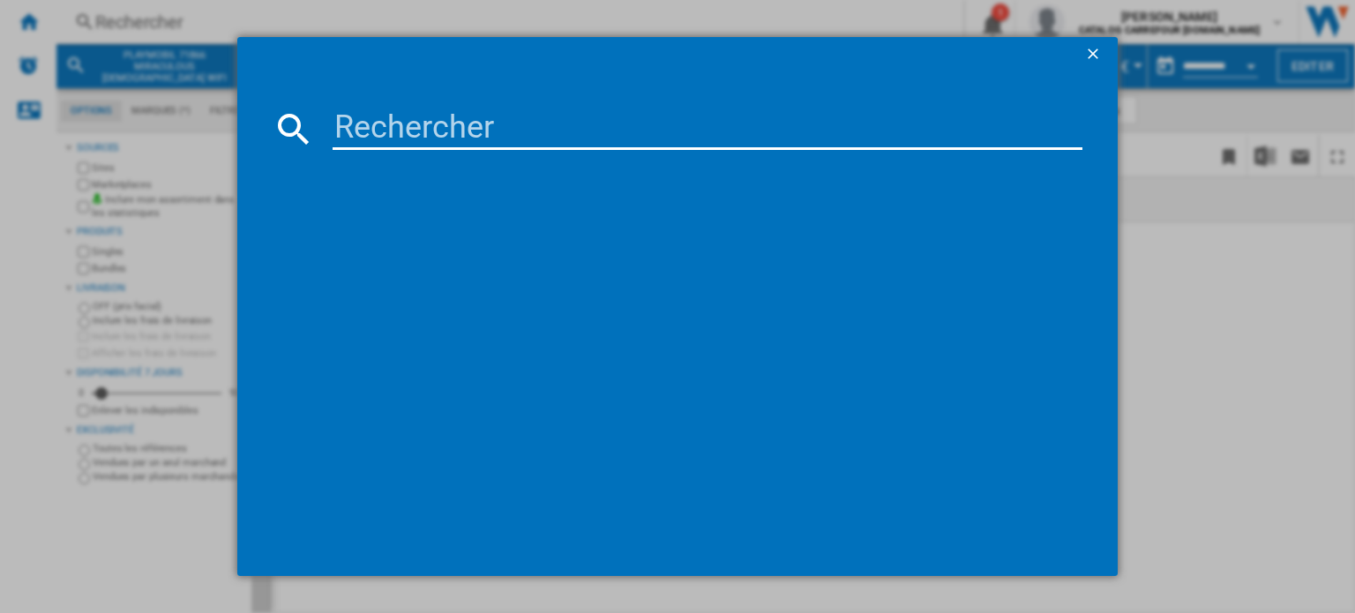
paste input "4008789716507"
type input "4008789716507"
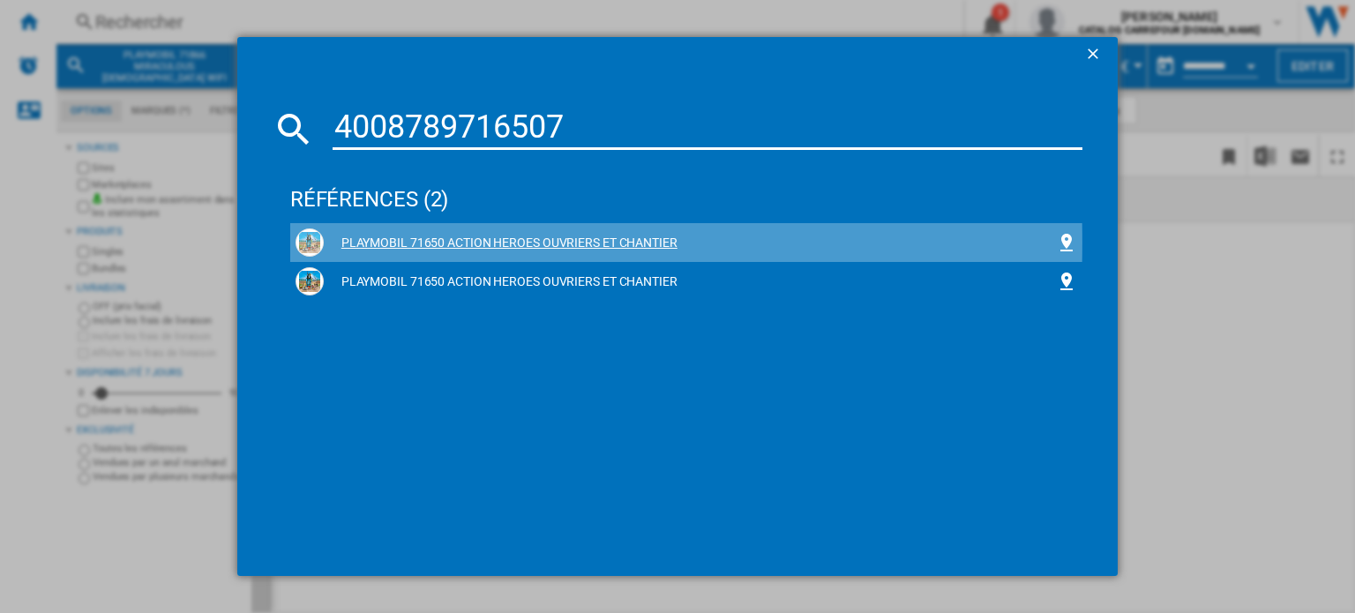
click at [441, 243] on div "PLAYMOBIL 71650 ACTION HEROES OUVRIERS ET CHANTIER" at bounding box center [690, 244] width 732 height 18
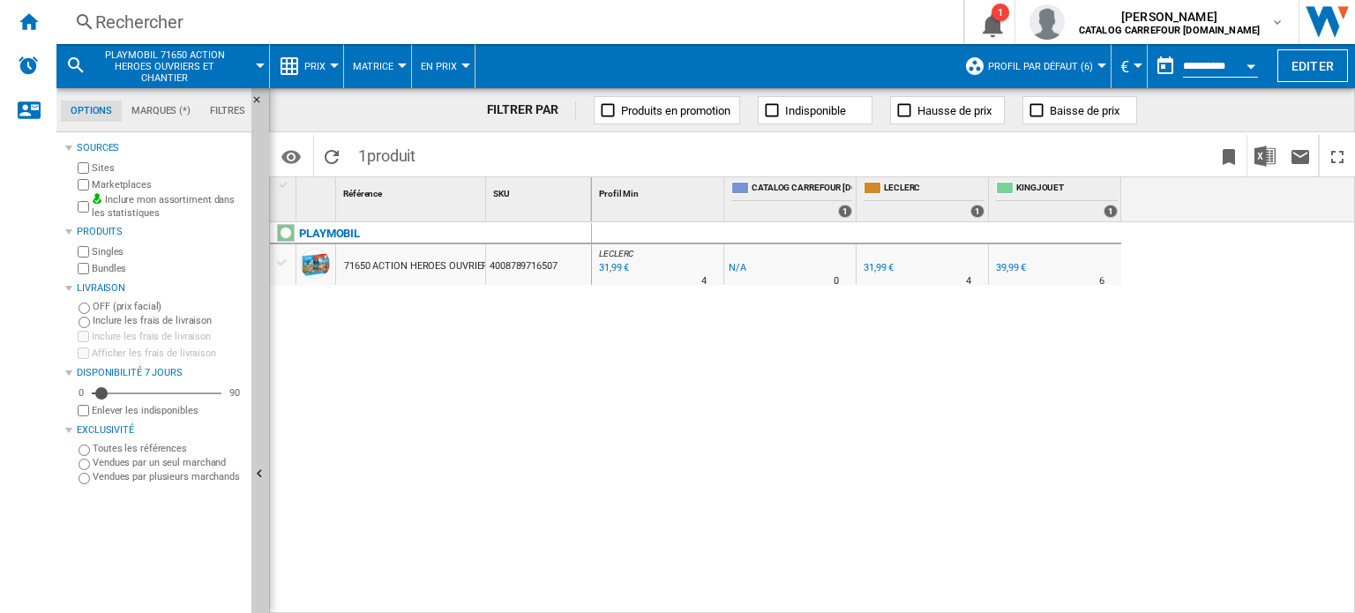
click at [177, 9] on div "Rechercher Rechercher 0 1 [PERSON_NAME] CATALOG CARREFOUR [DOMAIN_NAME] CATALOG…" at bounding box center [705, 22] width 1298 height 44
click at [152, 21] on div "Rechercher" at bounding box center [506, 22] width 822 height 25
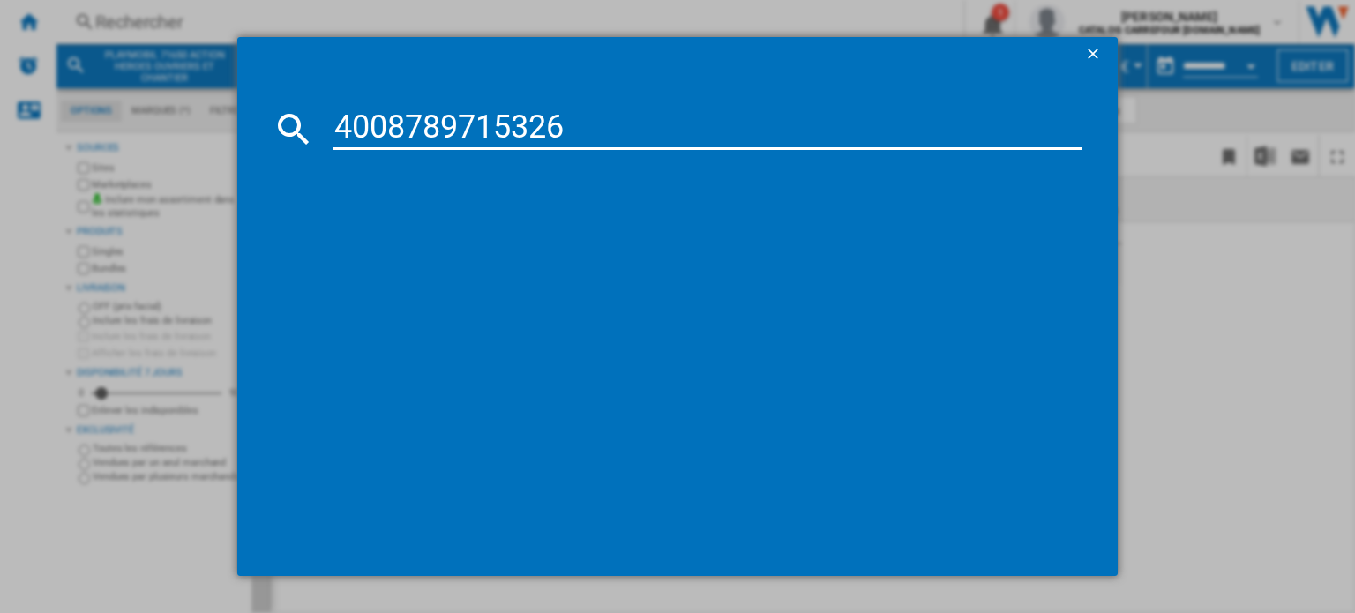
type input "4008789715326"
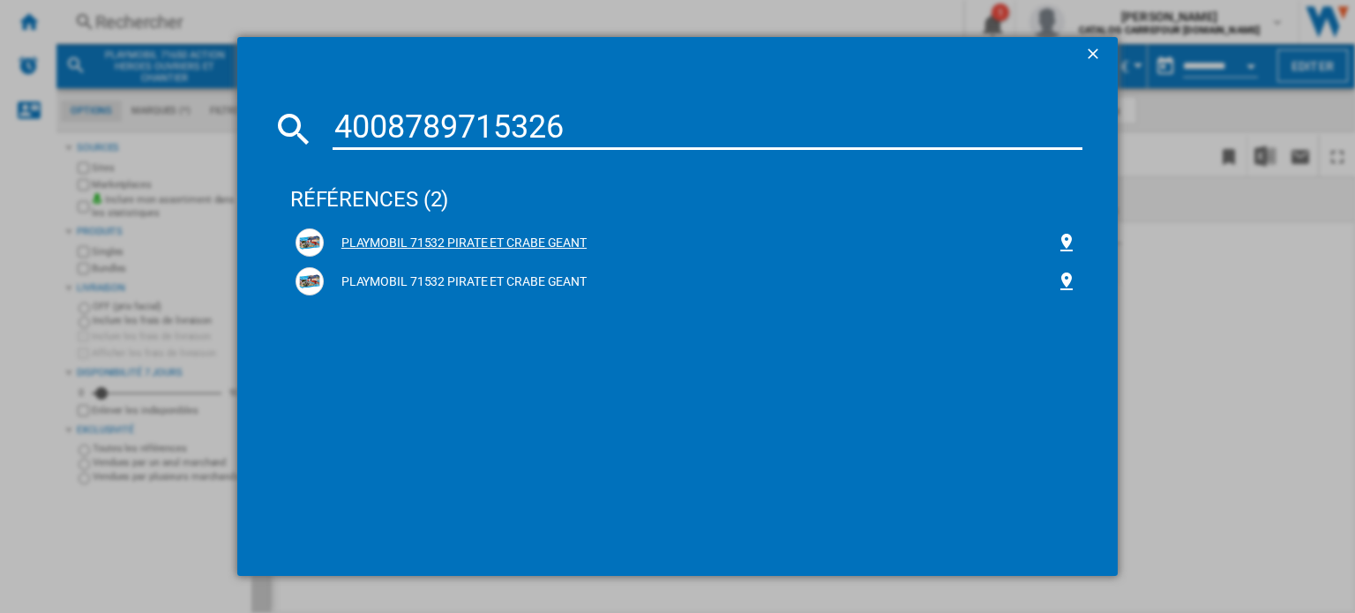
click at [483, 237] on div "PLAYMOBIL 71532 PIRATE ET CRABE GEANT" at bounding box center [690, 244] width 732 height 18
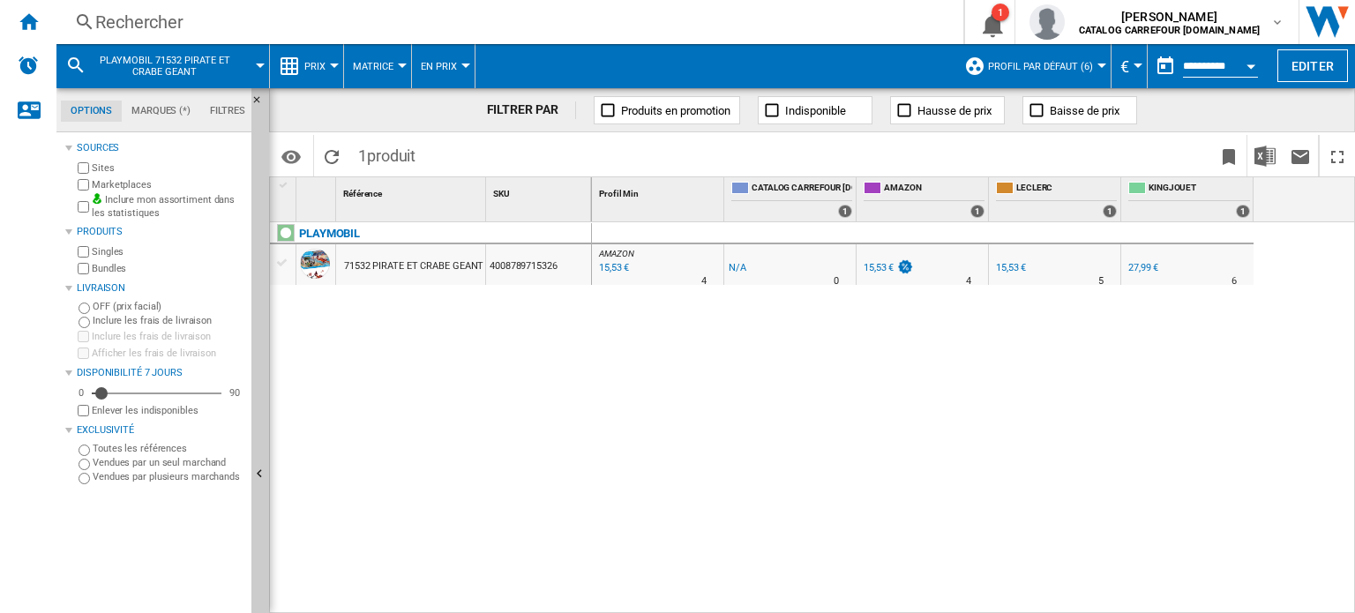
click at [136, 9] on div "Rechercher Rechercher 0 1 [PERSON_NAME] CATALOG CARREFOUR [DOMAIN_NAME] CATALOG…" at bounding box center [705, 22] width 1298 height 44
click at [136, 15] on div "Rechercher" at bounding box center [506, 22] width 822 height 25
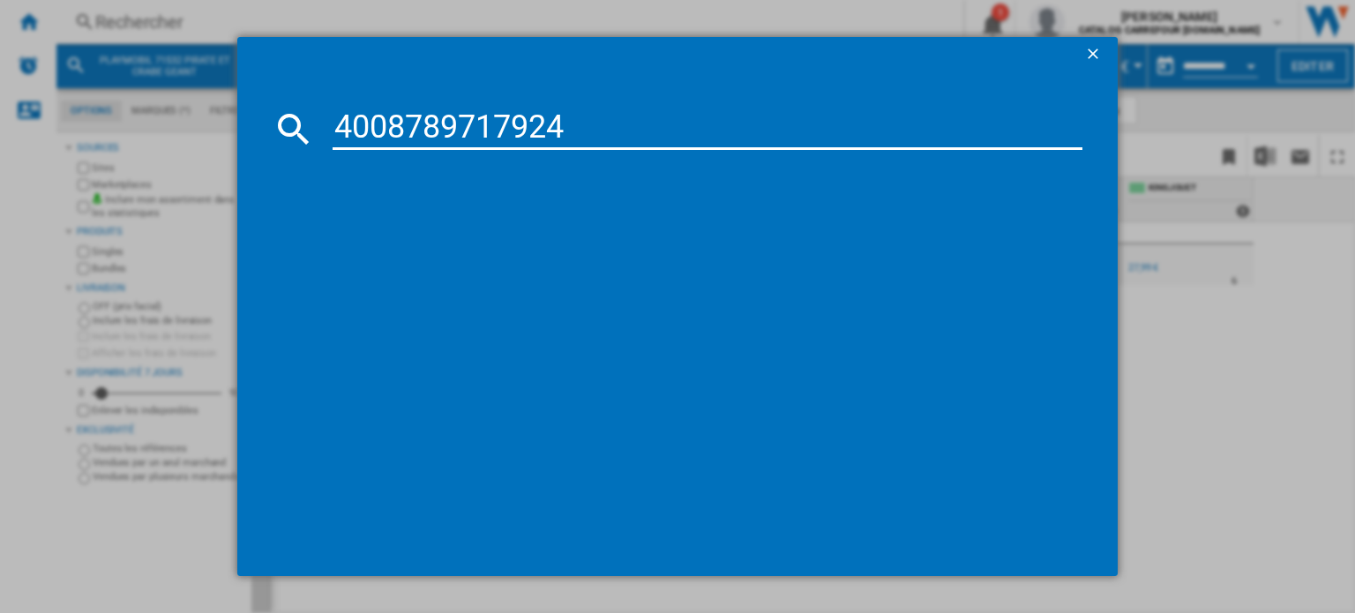
type input "4008789717924"
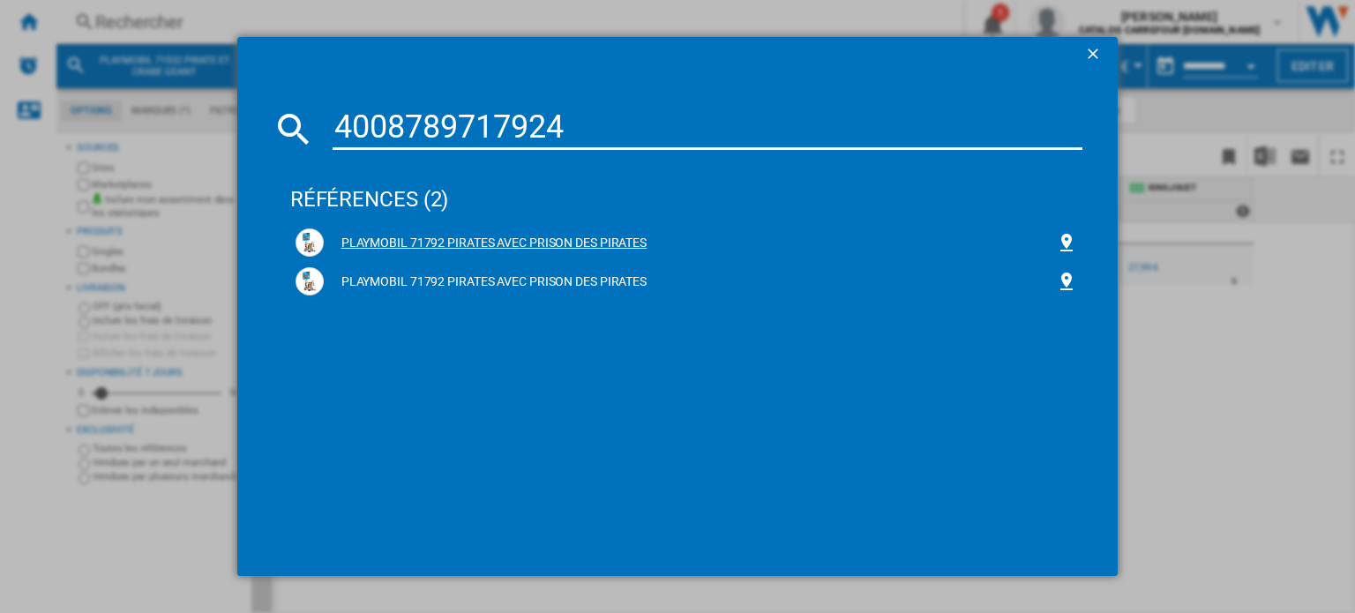
click at [503, 229] on div "PLAYMOBIL 71792 PIRATES AVEC PRISON DES PIRATES" at bounding box center [687, 242] width 782 height 28
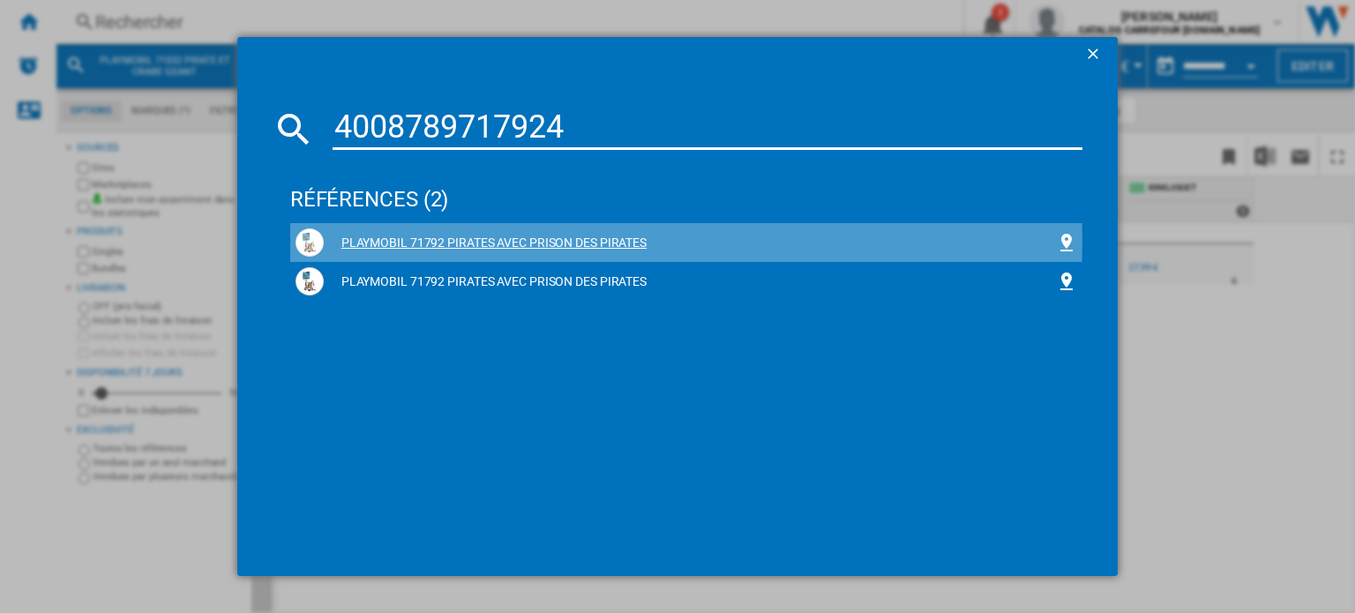
click at [501, 242] on div "PLAYMOBIL 71792 PIRATES AVEC PRISON DES PIRATES" at bounding box center [690, 244] width 732 height 18
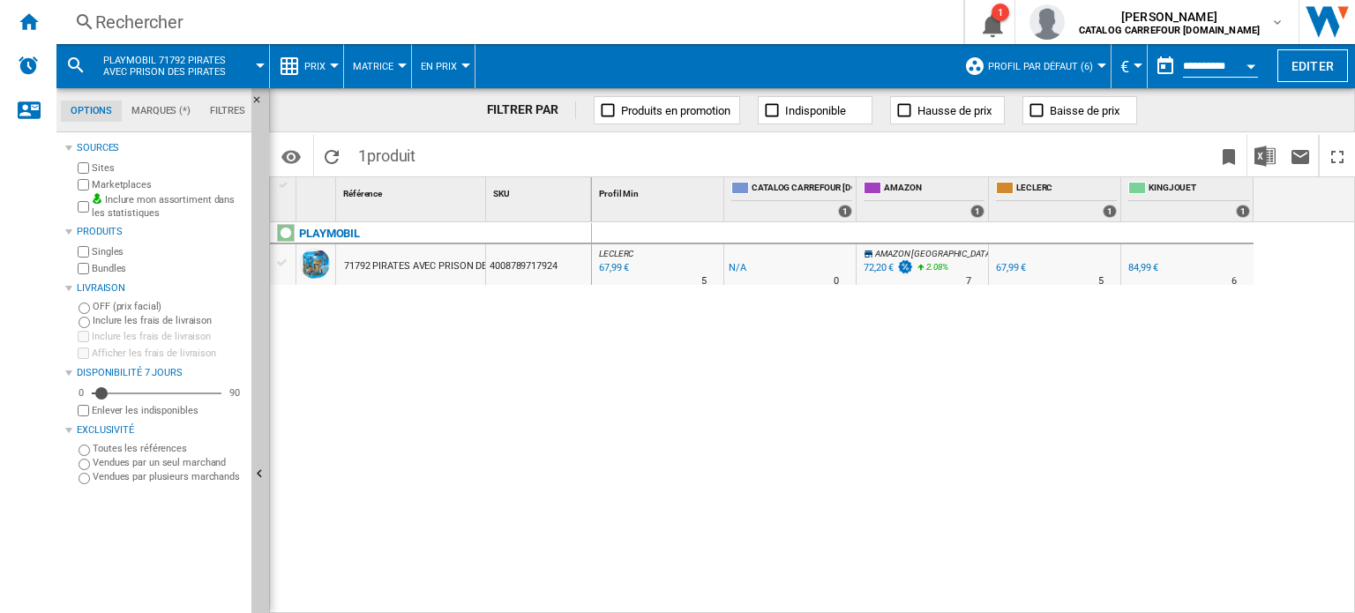
click at [141, 22] on div "Rechercher" at bounding box center [506, 22] width 822 height 25
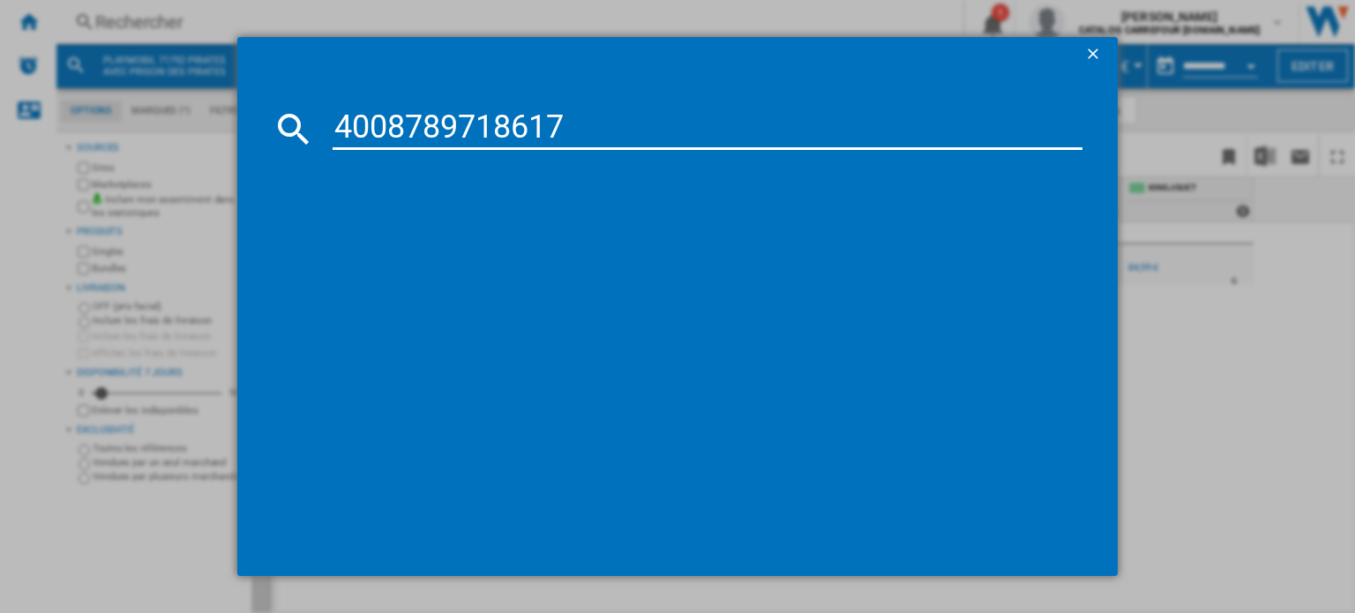
type input "4008789718617"
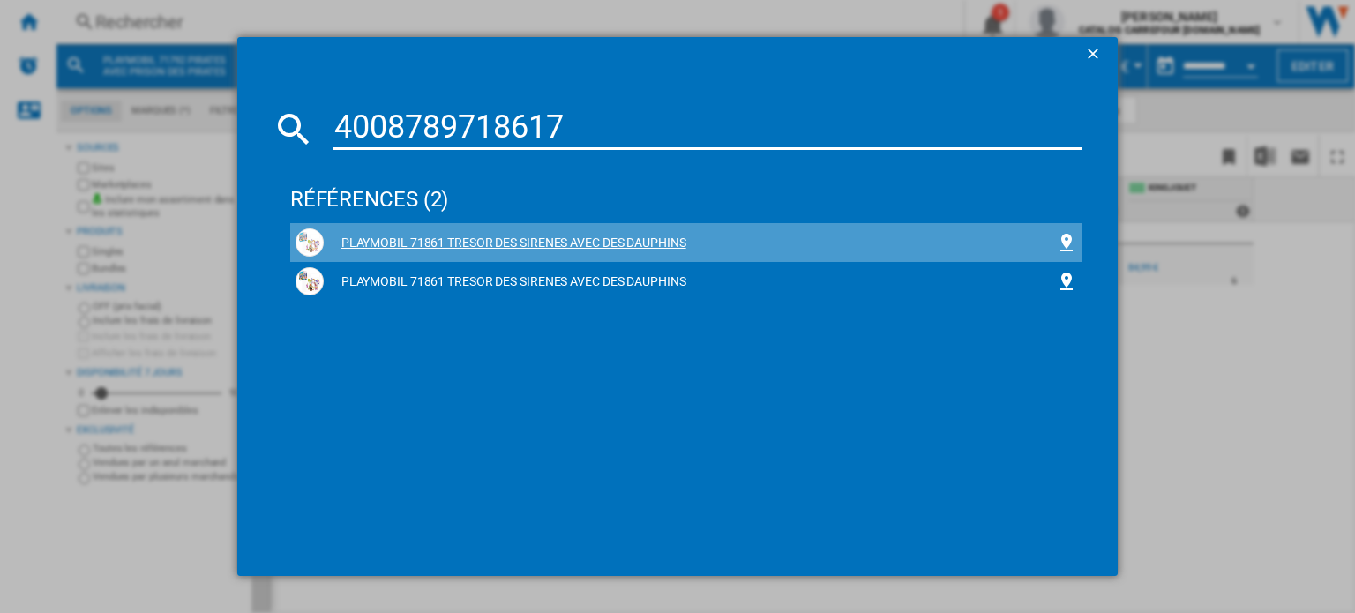
click at [601, 226] on div "PLAYMOBIL 71861 TRESOR DES SIRENES AVEC DES DAUPHINS" at bounding box center [686, 242] width 792 height 39
click at [600, 227] on div "PLAYMOBIL 71861 TRESOR DES SIRENES AVEC DES DAUPHINS" at bounding box center [686, 242] width 792 height 39
click at [602, 235] on div "PLAYMOBIL 71861 TRESOR DES SIRENES AVEC DES DAUPHINS" at bounding box center [690, 244] width 732 height 18
